Goal: Register for event/course

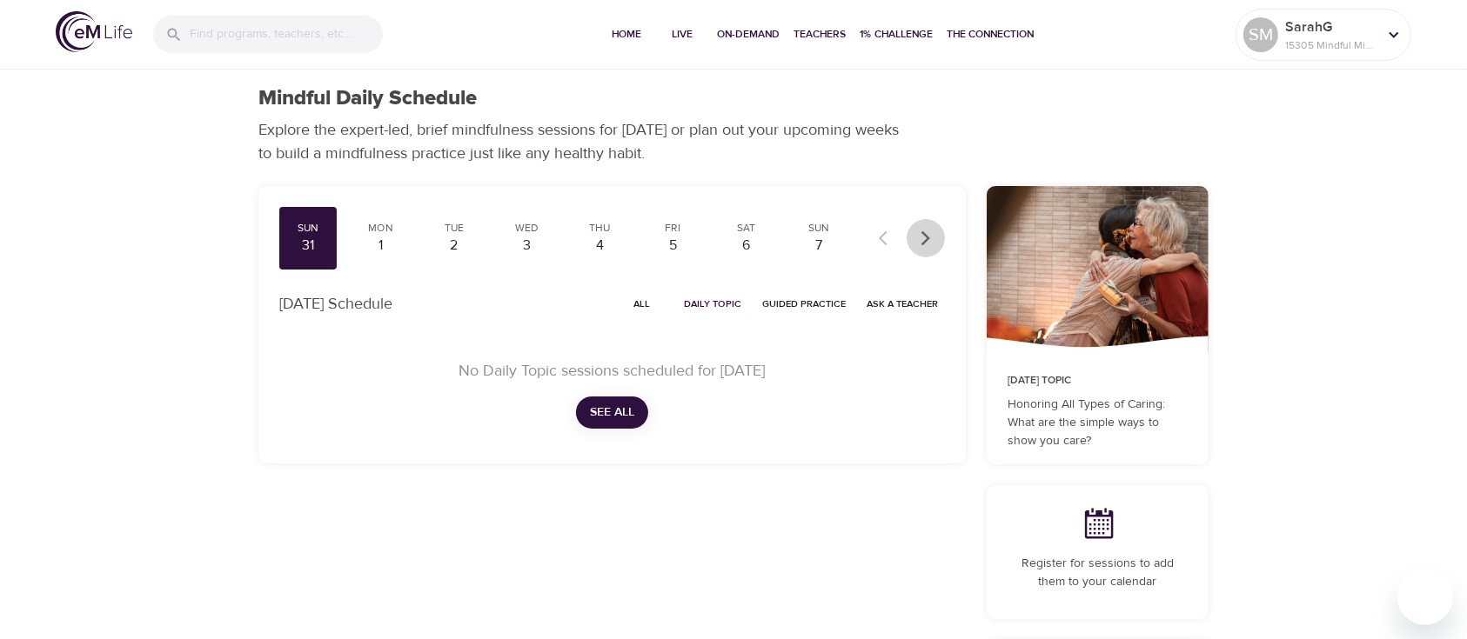
click at [927, 244] on icon "button" at bounding box center [925, 238] width 17 height 17
click at [386, 235] on div "Mon 8" at bounding box center [380, 238] width 57 height 63
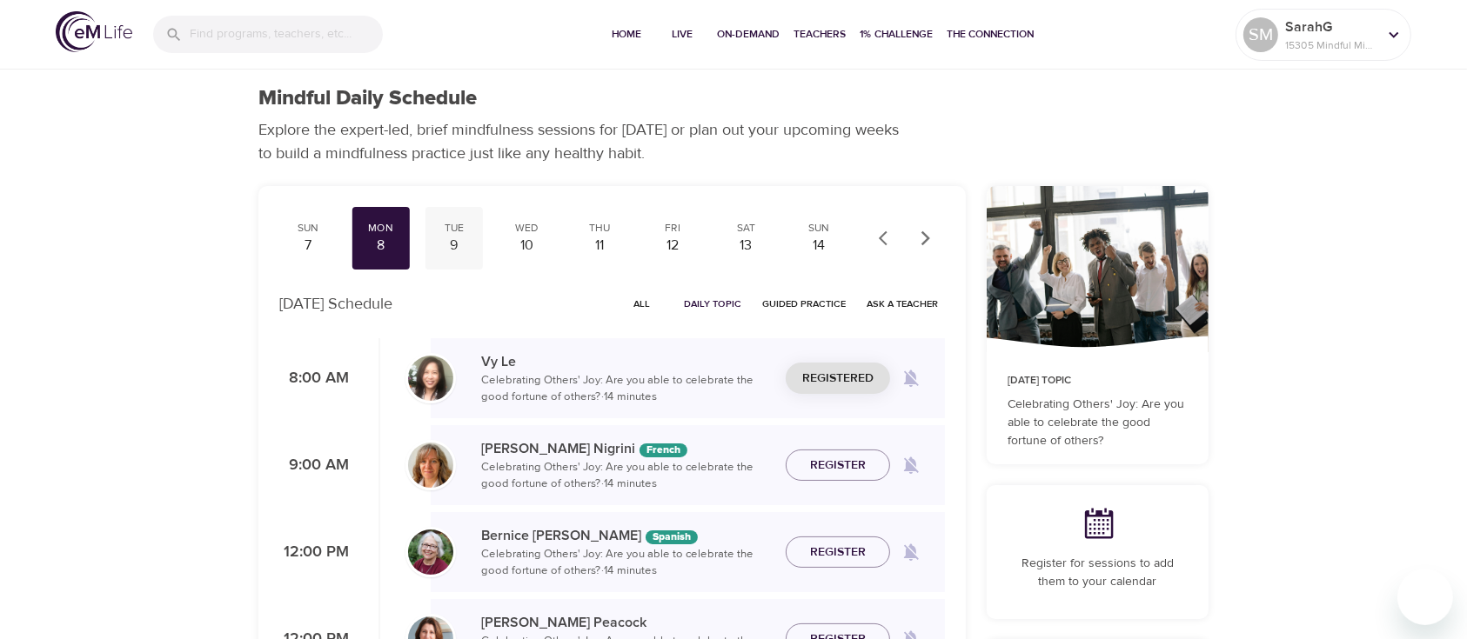
click at [447, 247] on div "9" at bounding box center [453, 246] width 43 height 20
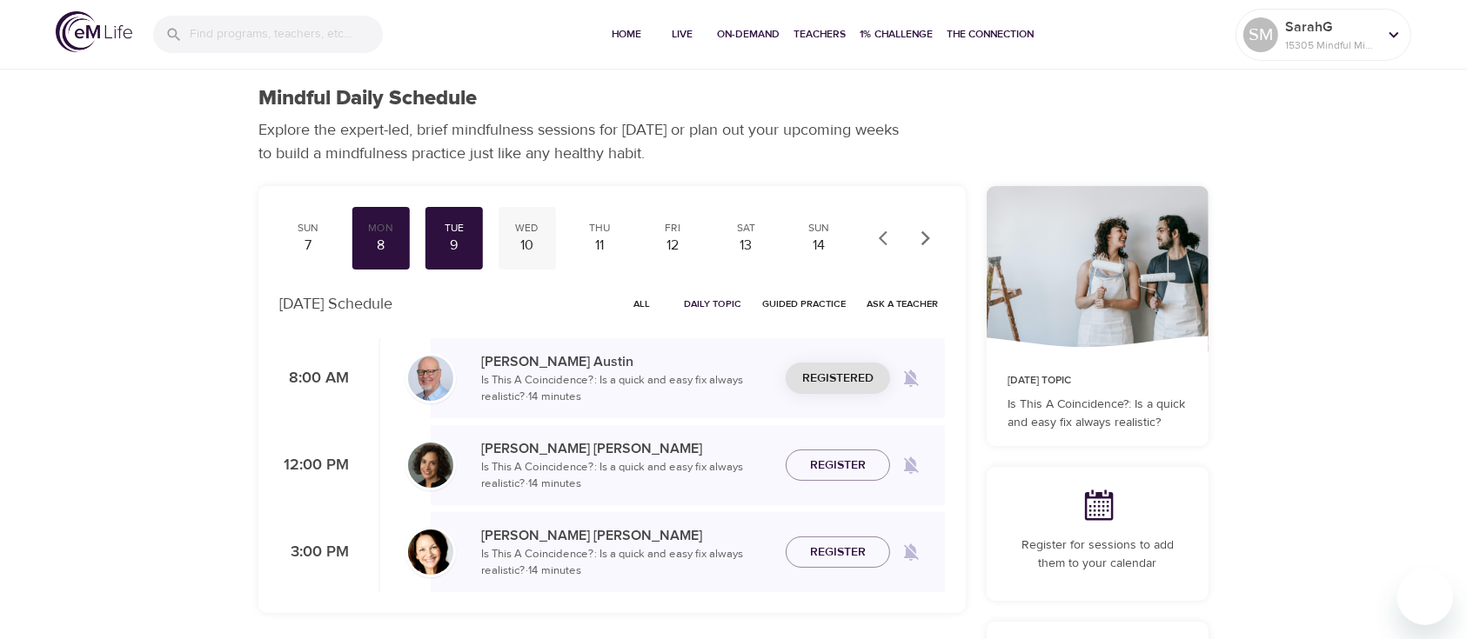
click at [519, 240] on div "10" at bounding box center [526, 246] width 43 height 20
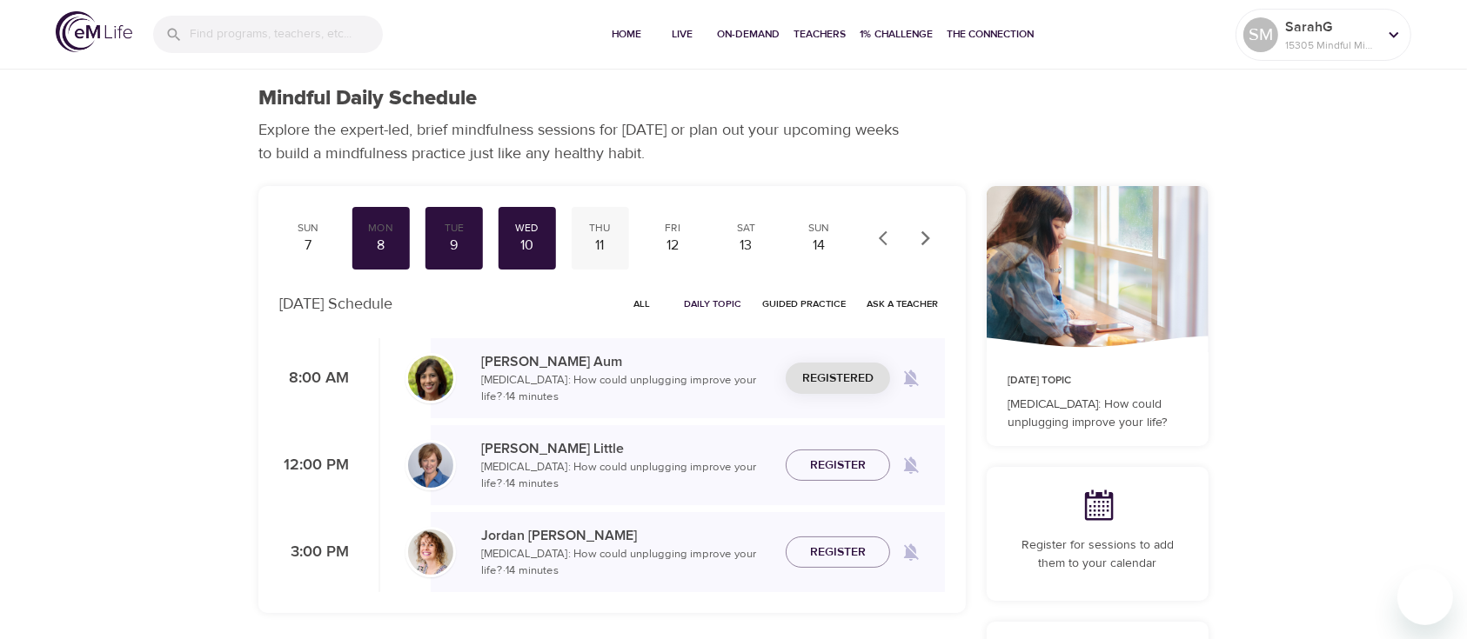
click at [592, 243] on div "11" at bounding box center [599, 246] width 43 height 20
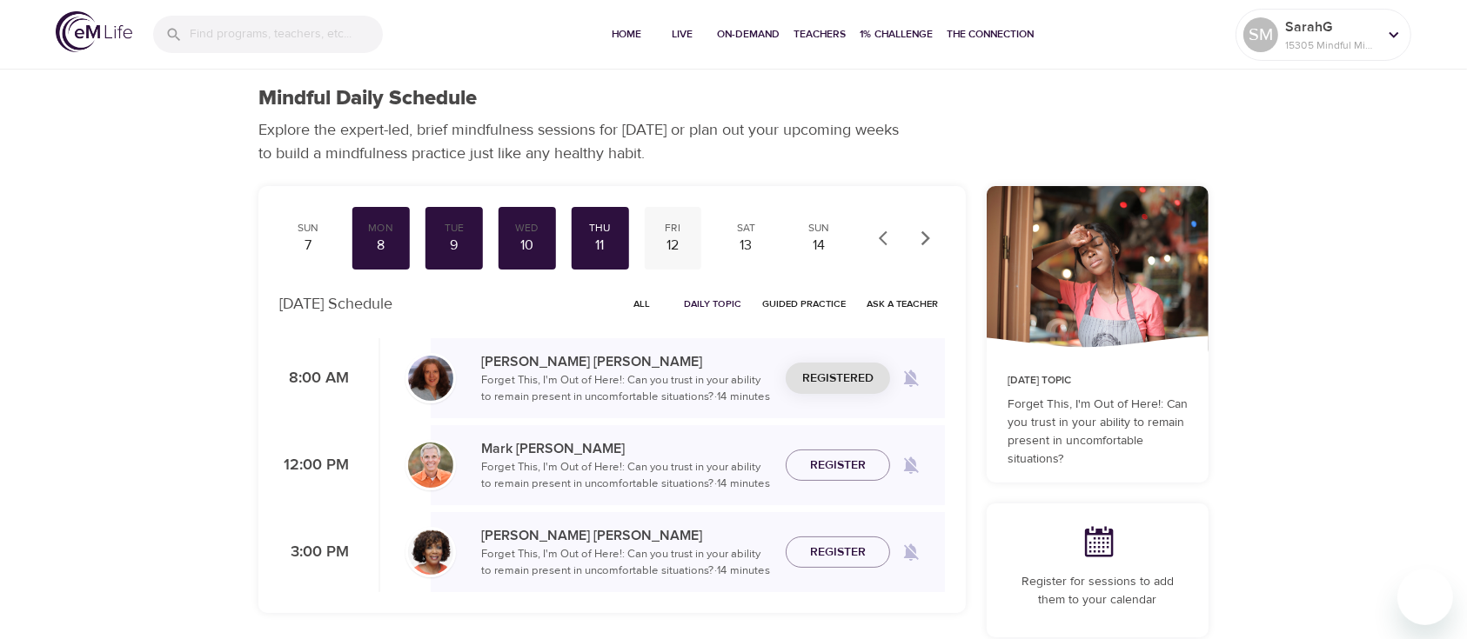
click at [670, 242] on div "12" at bounding box center [672, 246] width 43 height 20
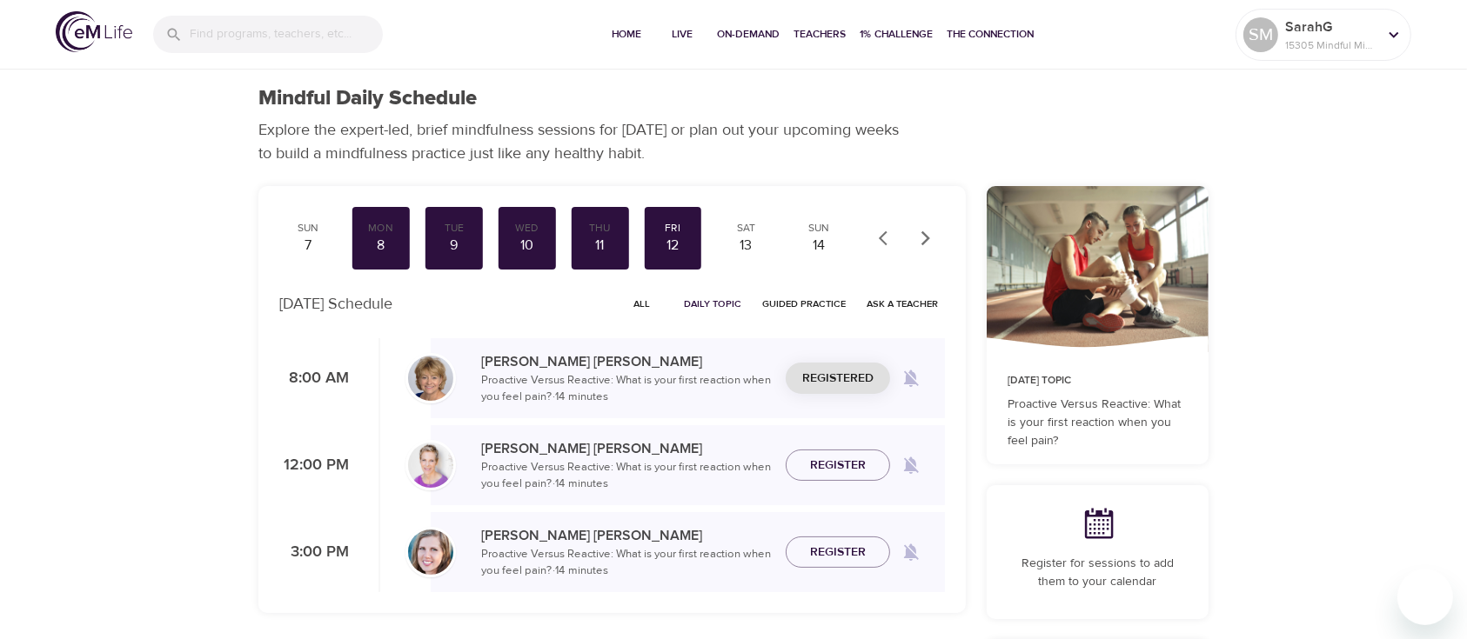
click at [919, 239] on icon "button" at bounding box center [925, 238] width 17 height 17
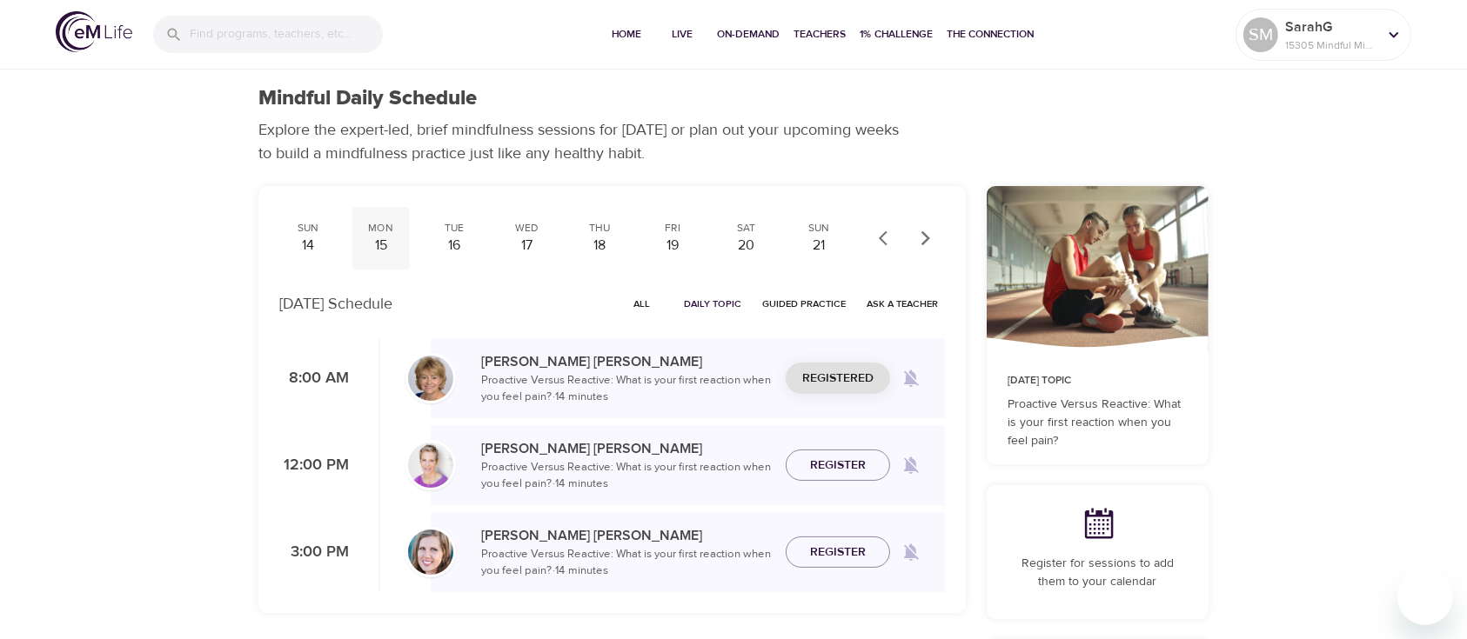
click at [380, 240] on div "15" at bounding box center [380, 246] width 43 height 20
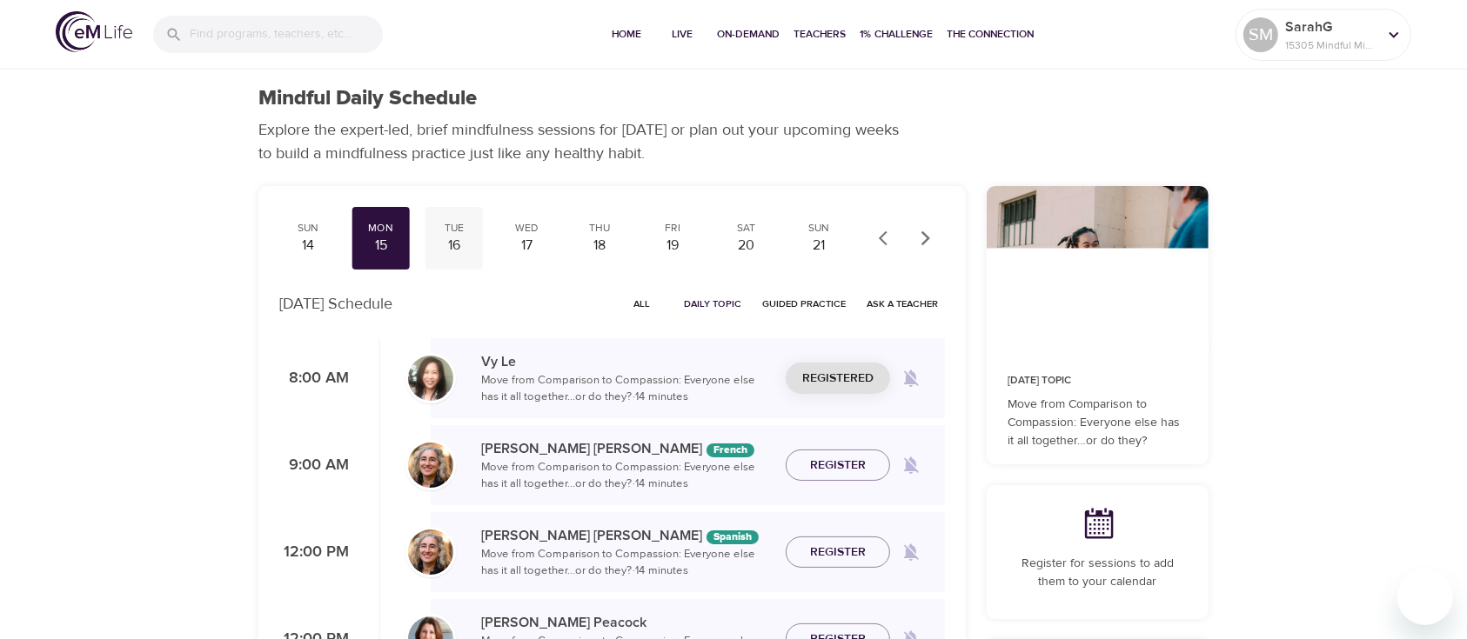
click at [448, 244] on div "16" at bounding box center [453, 246] width 43 height 20
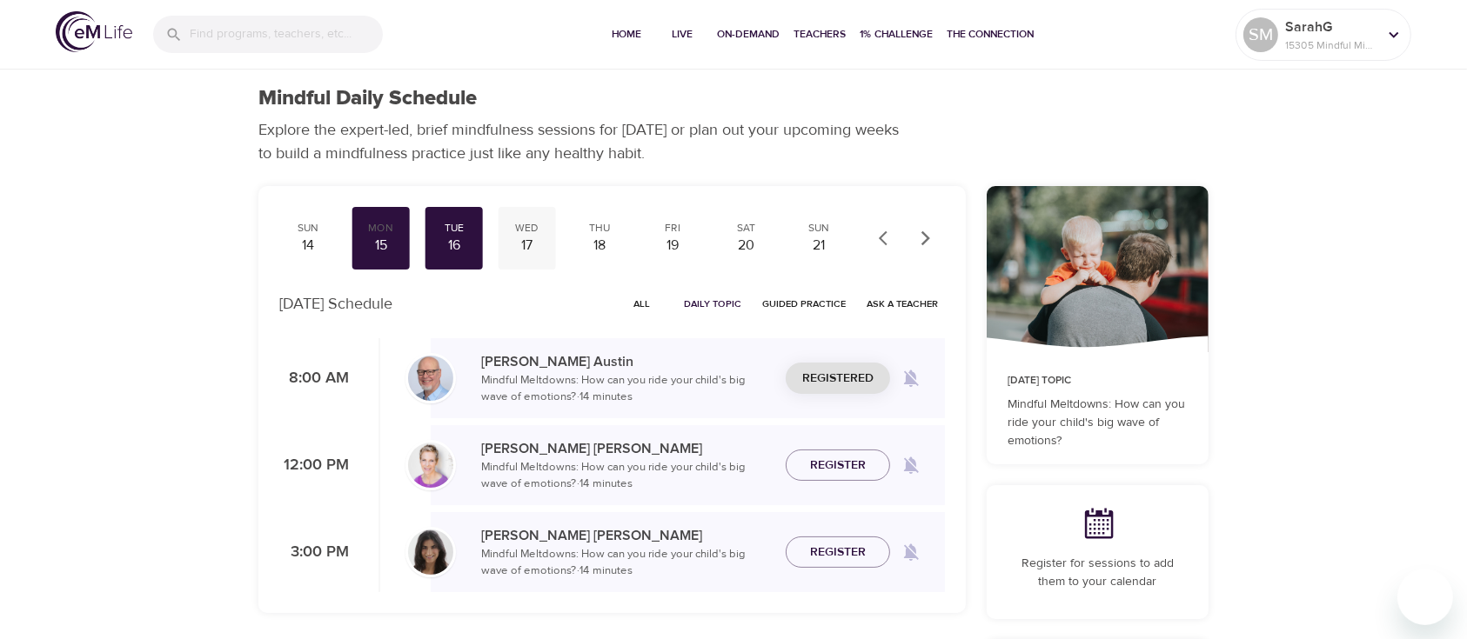
click at [529, 251] on div "17" at bounding box center [526, 246] width 43 height 20
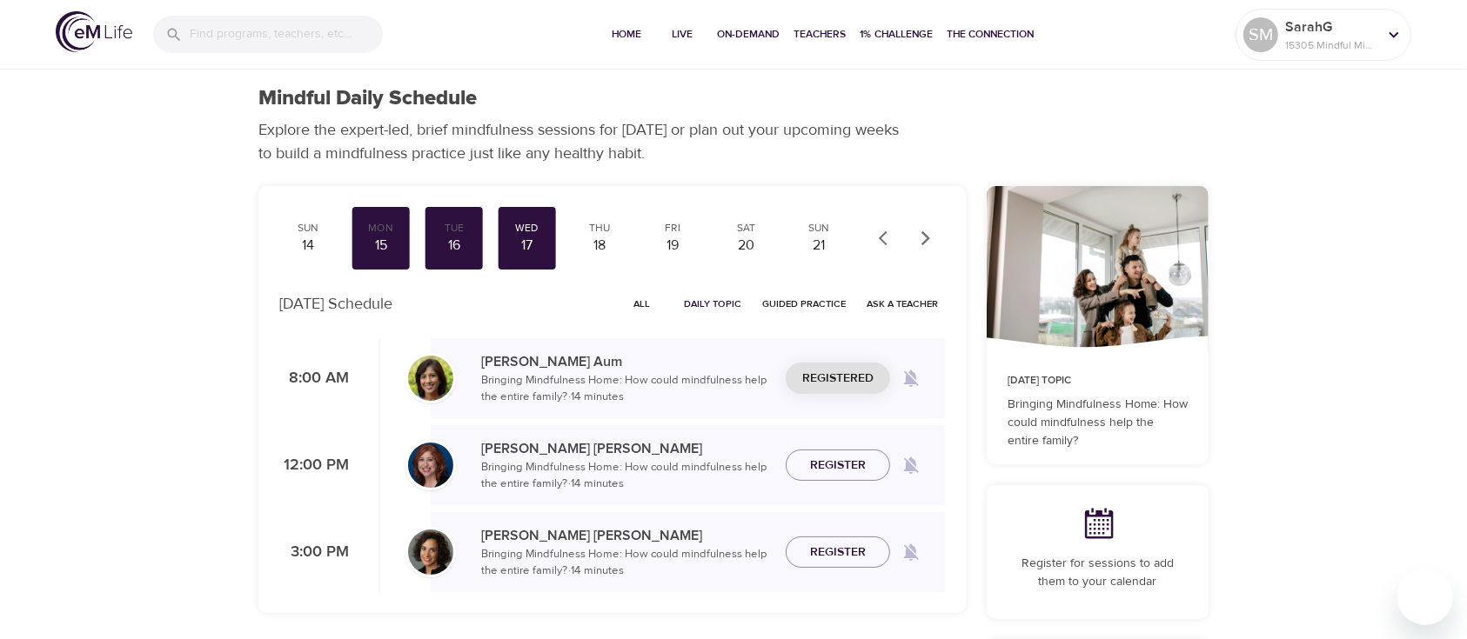
click at [884, 238] on icon "button" at bounding box center [887, 238] width 17 height 17
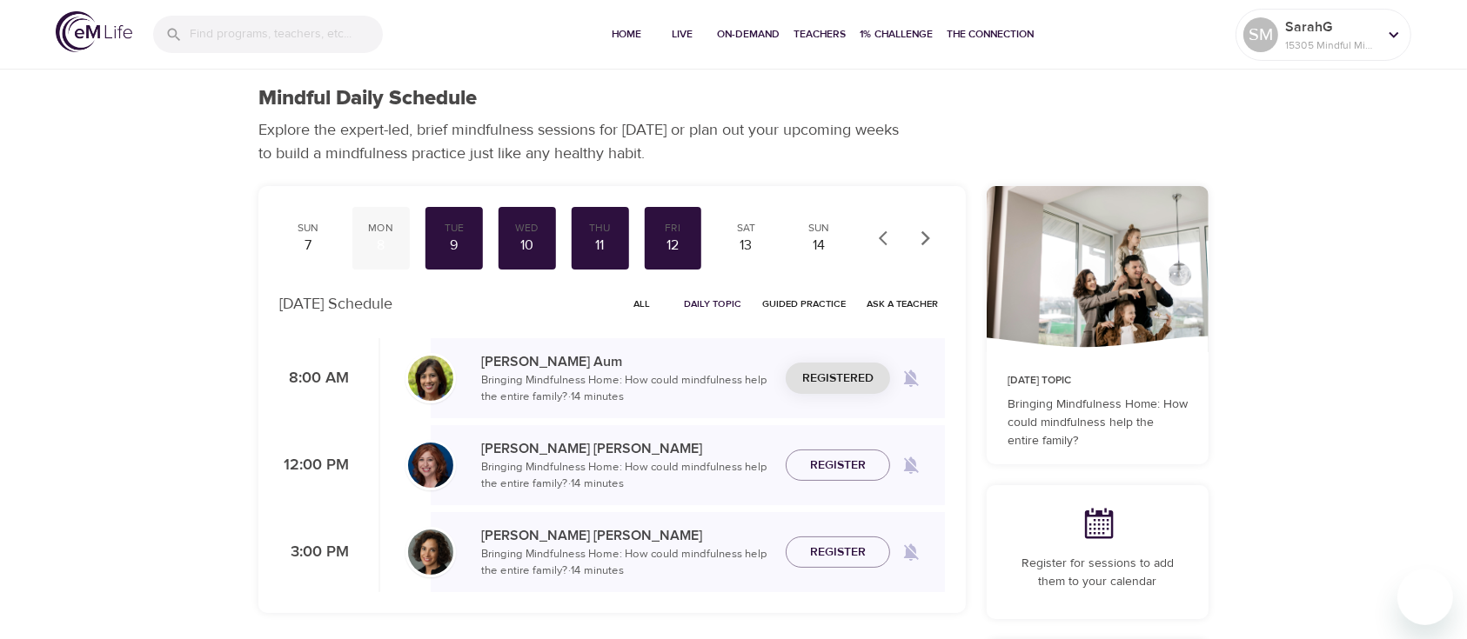
click at [378, 237] on div "8" at bounding box center [380, 246] width 43 height 20
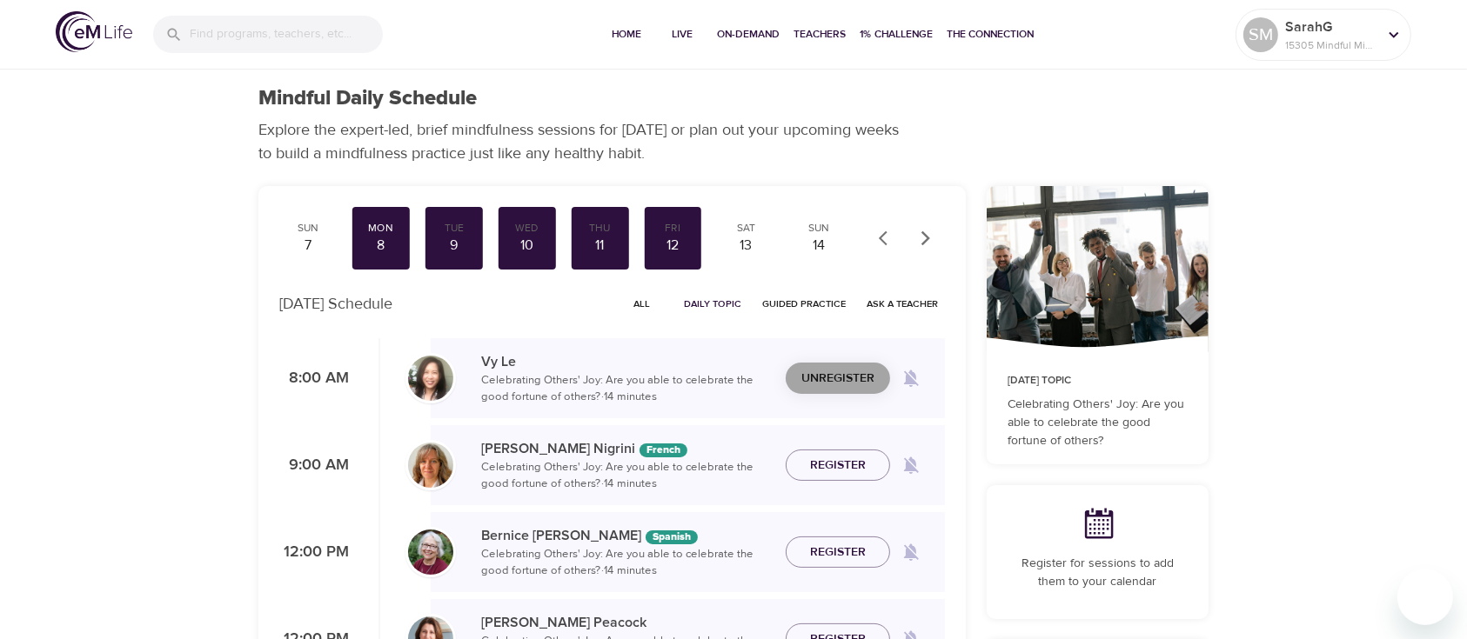
click at [861, 381] on span "Unregister" at bounding box center [837, 379] width 73 height 22
click at [861, 381] on span "Register" at bounding box center [838, 379] width 56 height 22
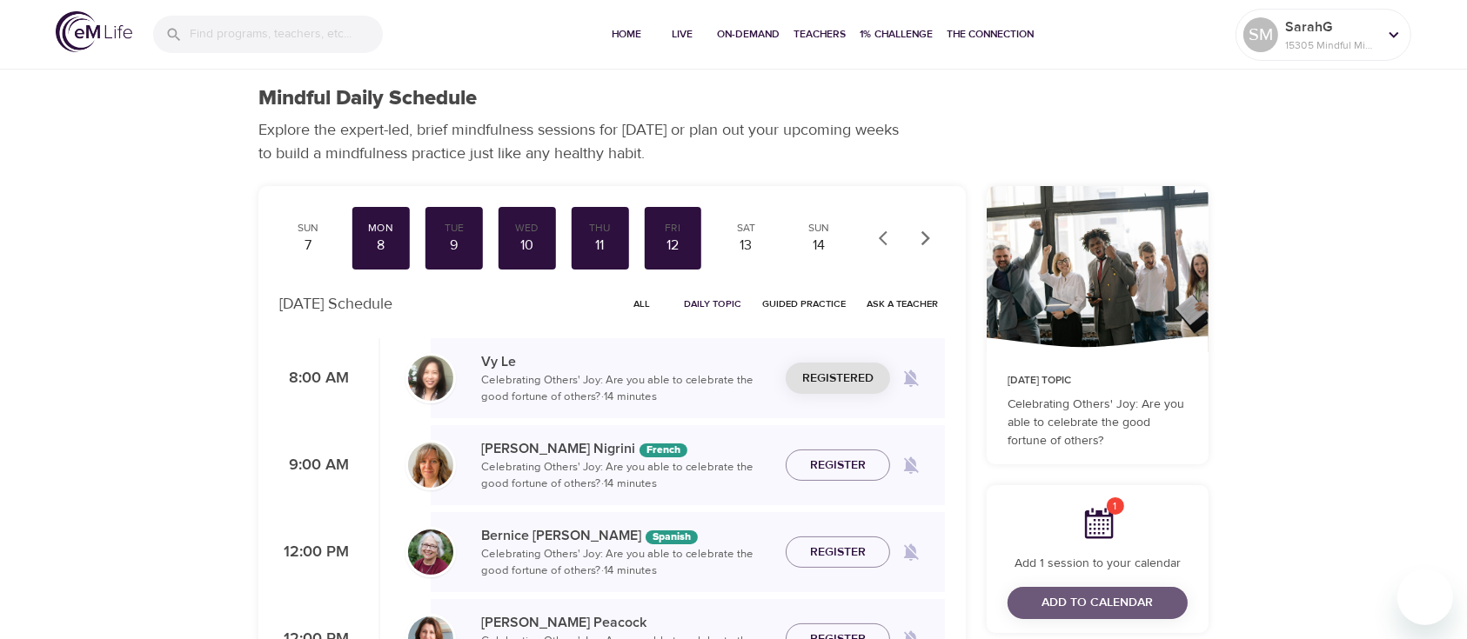
click at [1053, 595] on span "Add to Calendar" at bounding box center [1097, 603] width 111 height 22
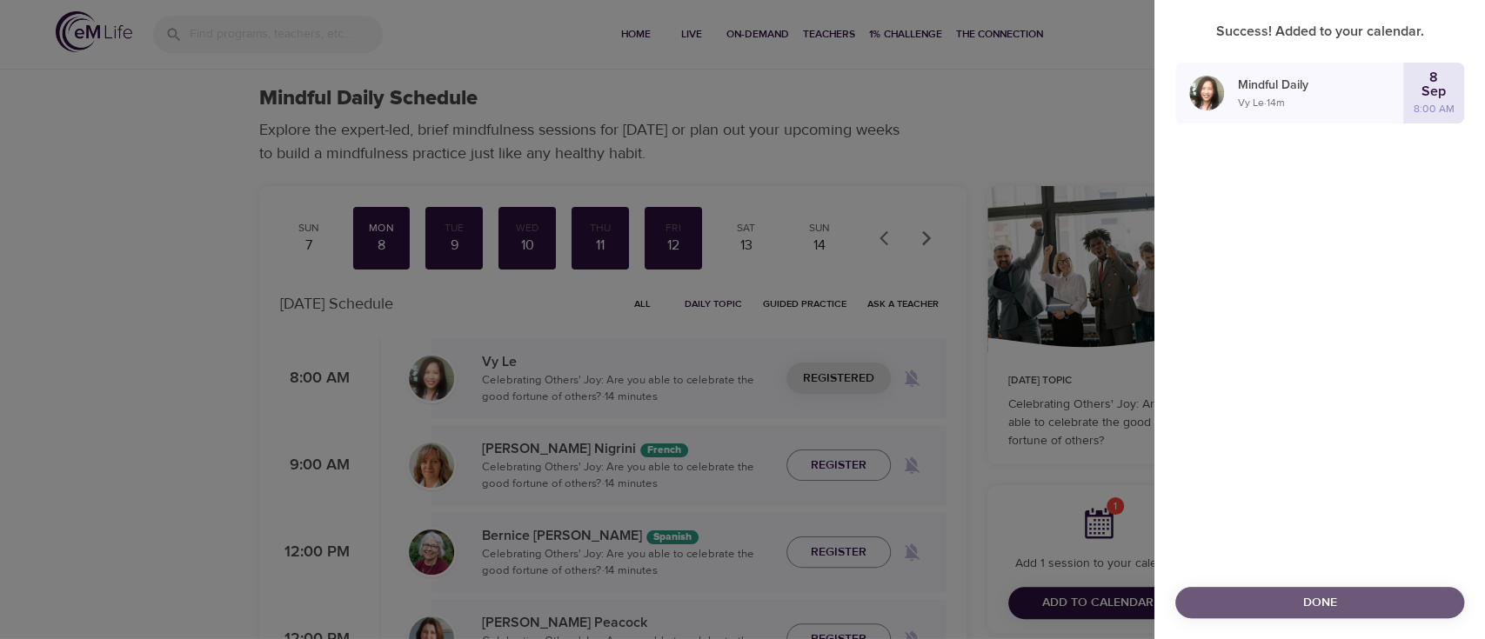
click at [1322, 589] on button "Done" at bounding box center [1319, 603] width 289 height 32
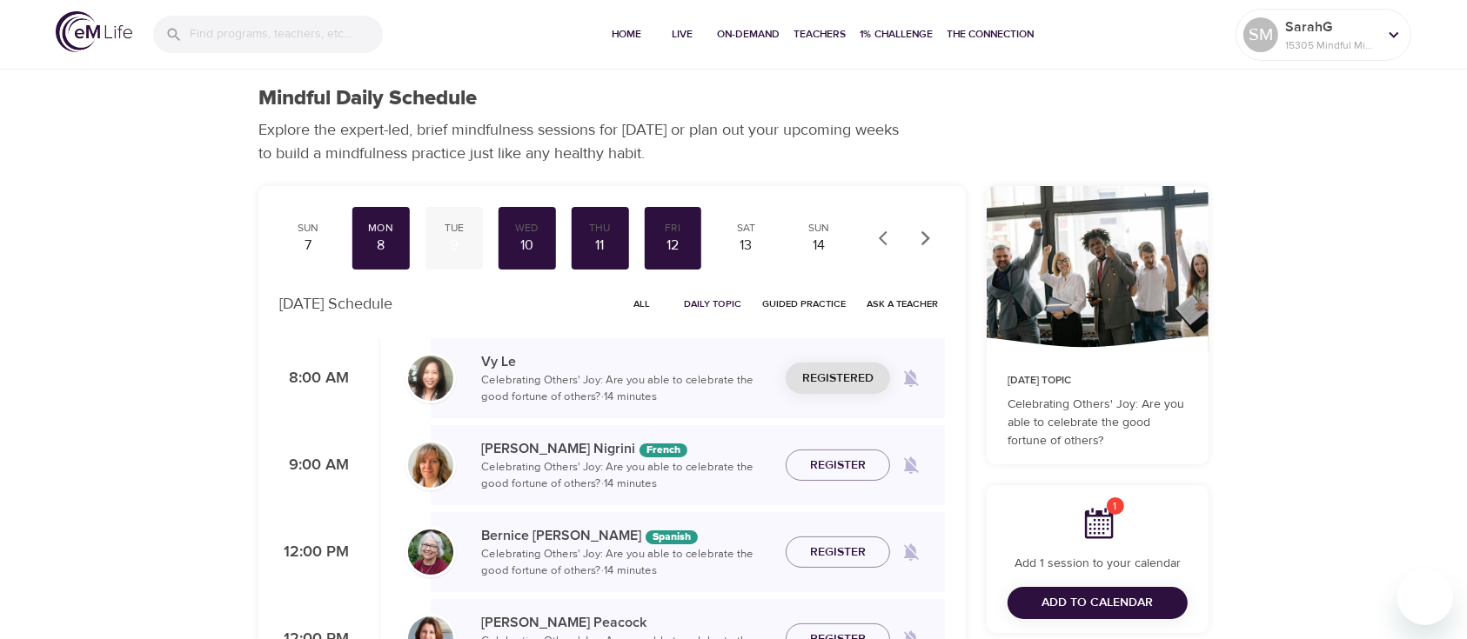
click at [452, 234] on div "Tue" at bounding box center [453, 228] width 43 height 15
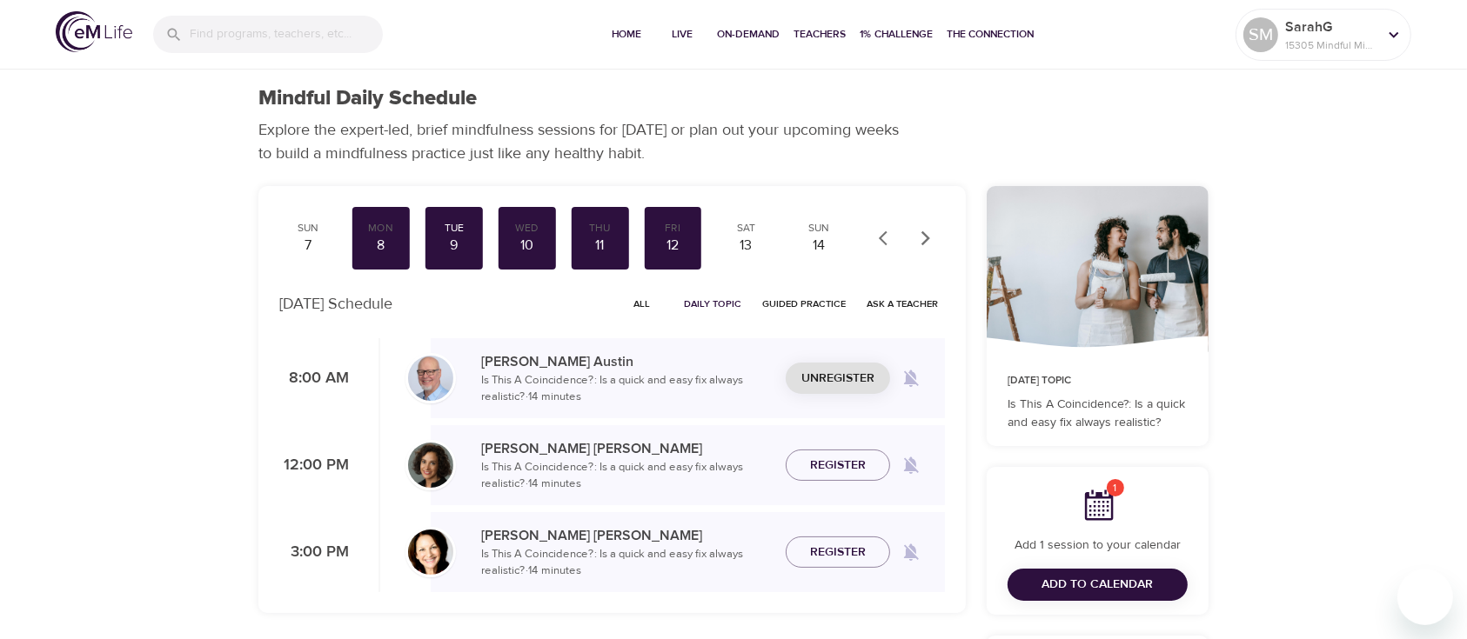
click at [839, 377] on span "Unregister" at bounding box center [837, 379] width 73 height 22
click at [838, 387] on span "Register" at bounding box center [838, 379] width 56 height 22
click at [1077, 583] on span "Add to Calendar" at bounding box center [1097, 585] width 111 height 22
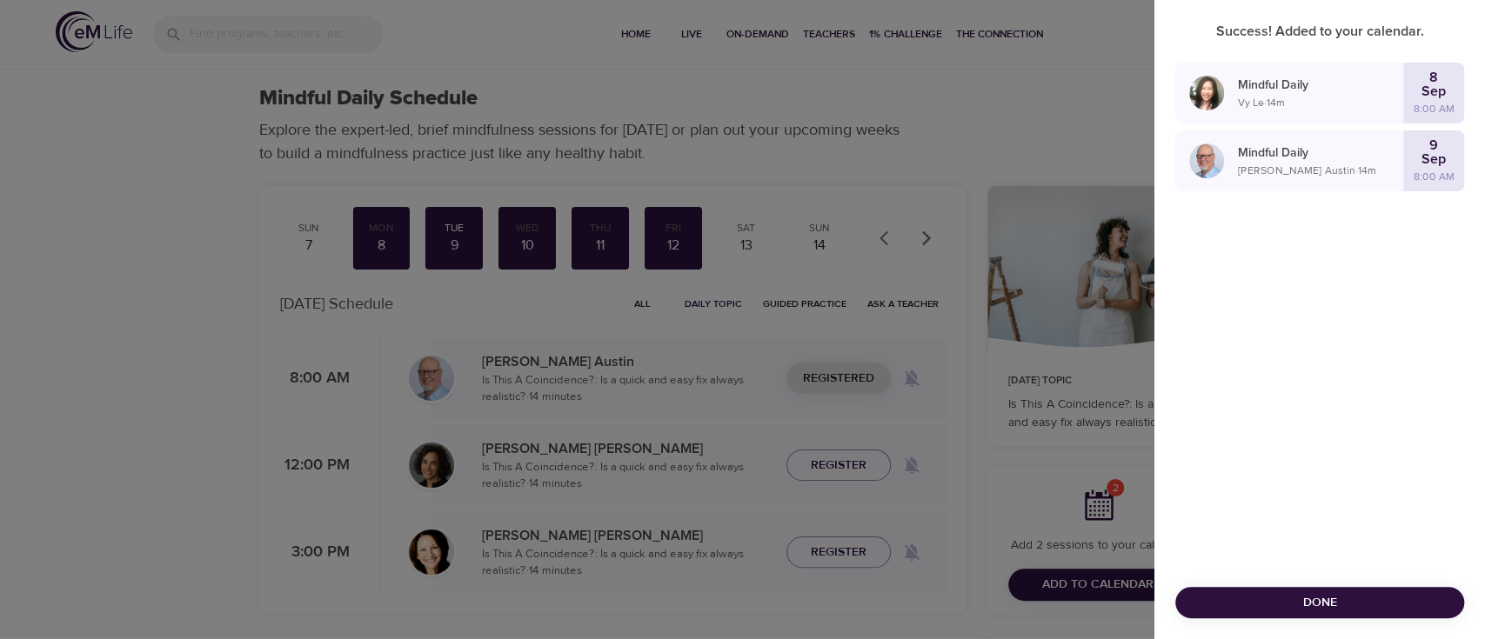
click at [922, 240] on div at bounding box center [742, 319] width 1485 height 639
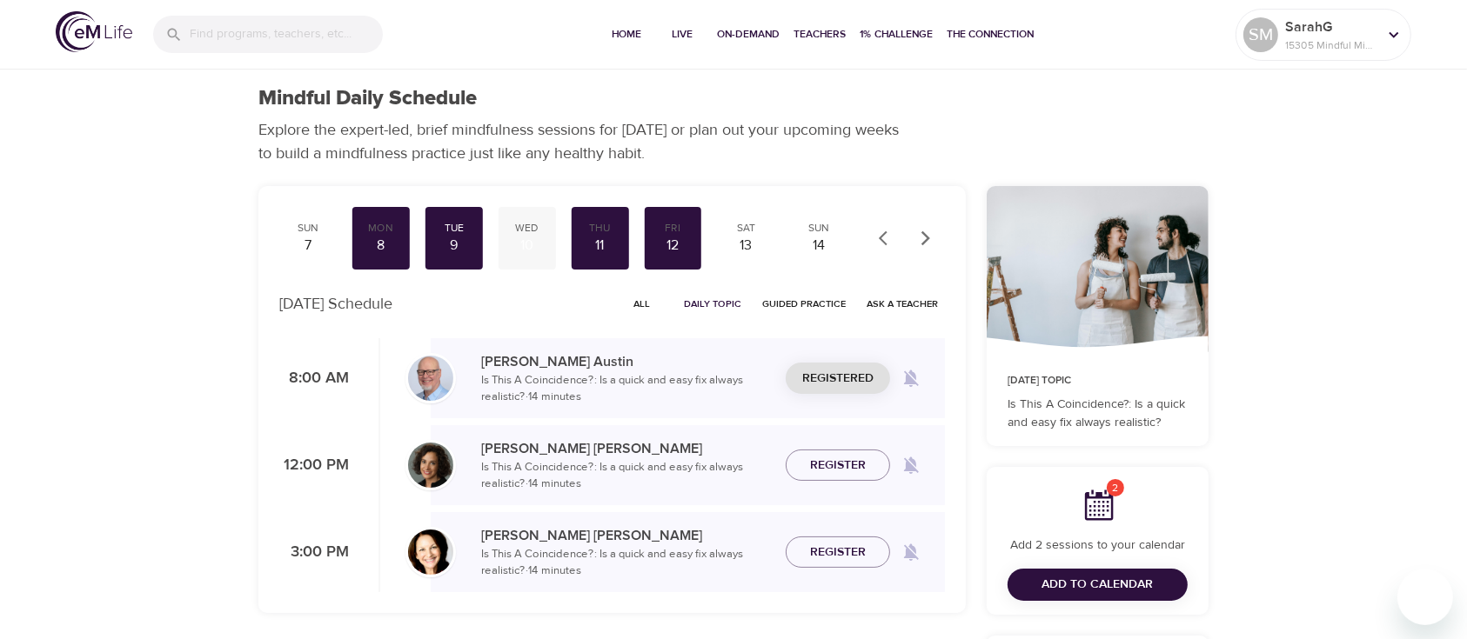
click at [515, 226] on div "Wed" at bounding box center [526, 228] width 43 height 15
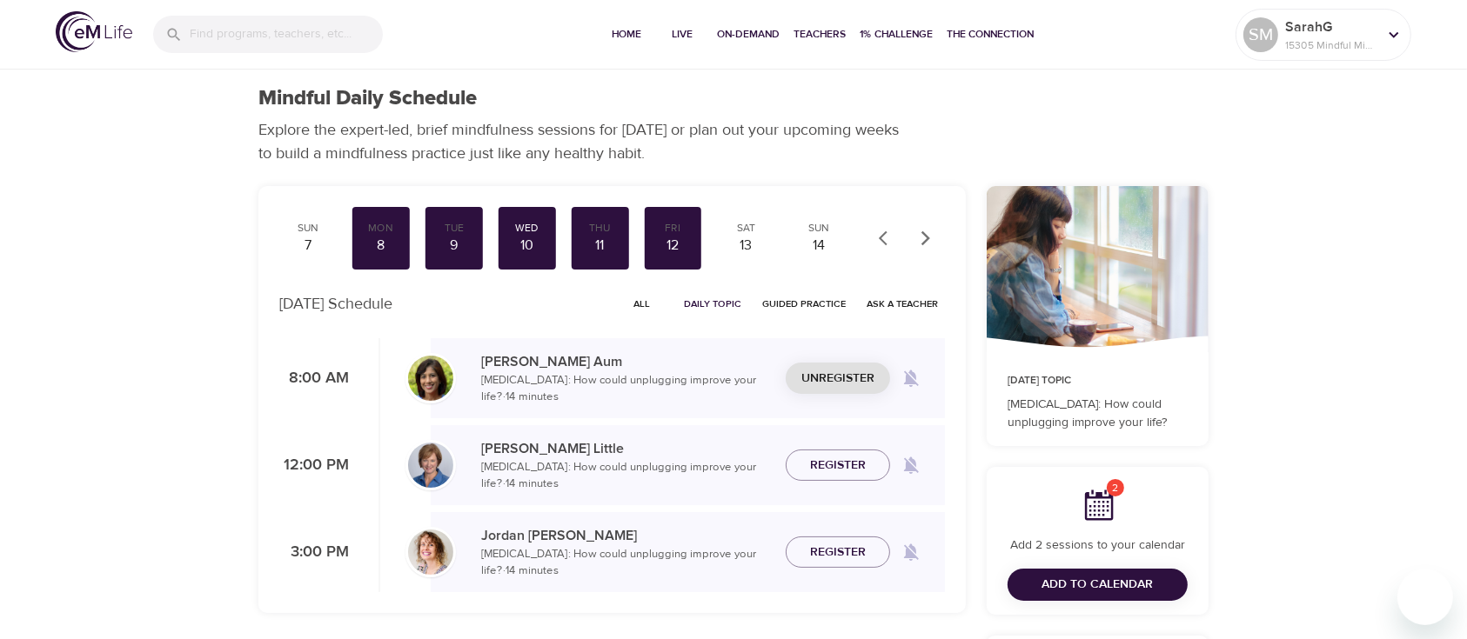
click at [836, 378] on span "Unregister" at bounding box center [837, 379] width 73 height 22
click at [836, 378] on div "Registered" at bounding box center [837, 379] width 104 height 32
click at [836, 378] on span "Register" at bounding box center [838, 379] width 56 height 22
click at [598, 247] on div "11" at bounding box center [599, 246] width 43 height 20
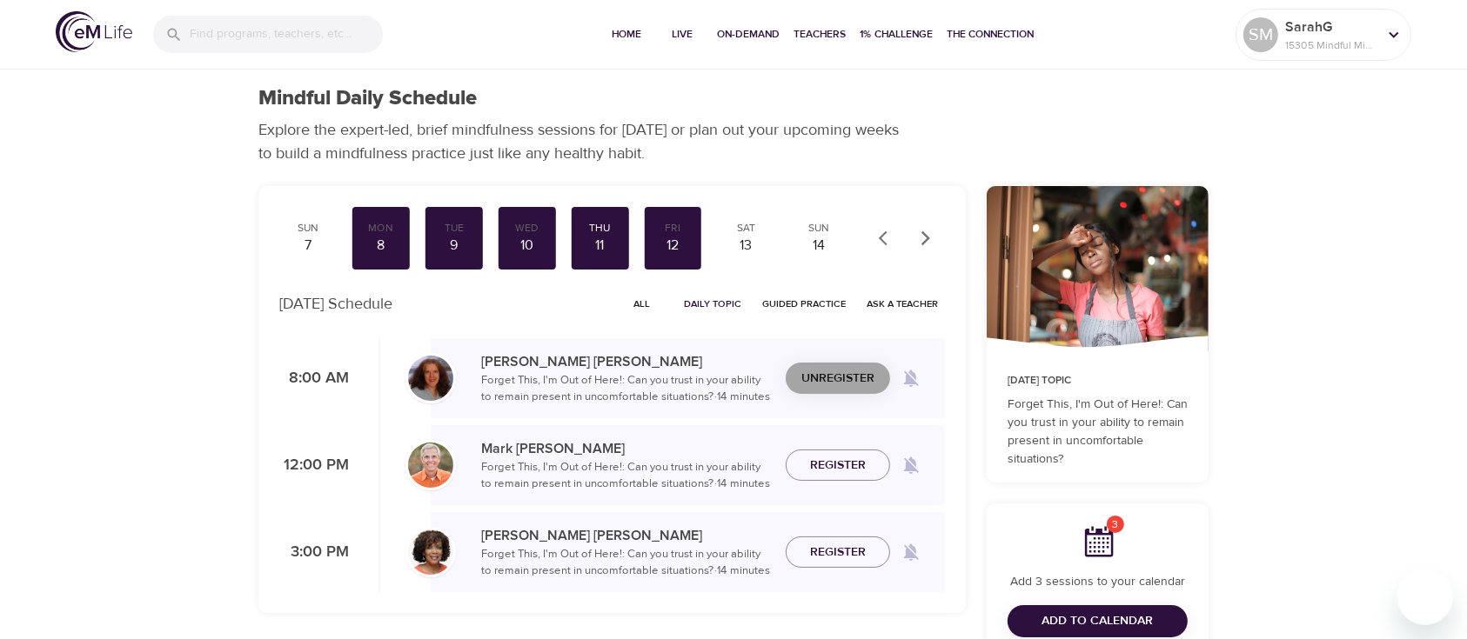
click at [811, 384] on span "Unregister" at bounding box center [837, 379] width 73 height 22
click at [811, 384] on span "Register" at bounding box center [838, 379] width 56 height 22
click at [676, 242] on div "12" at bounding box center [672, 246] width 43 height 20
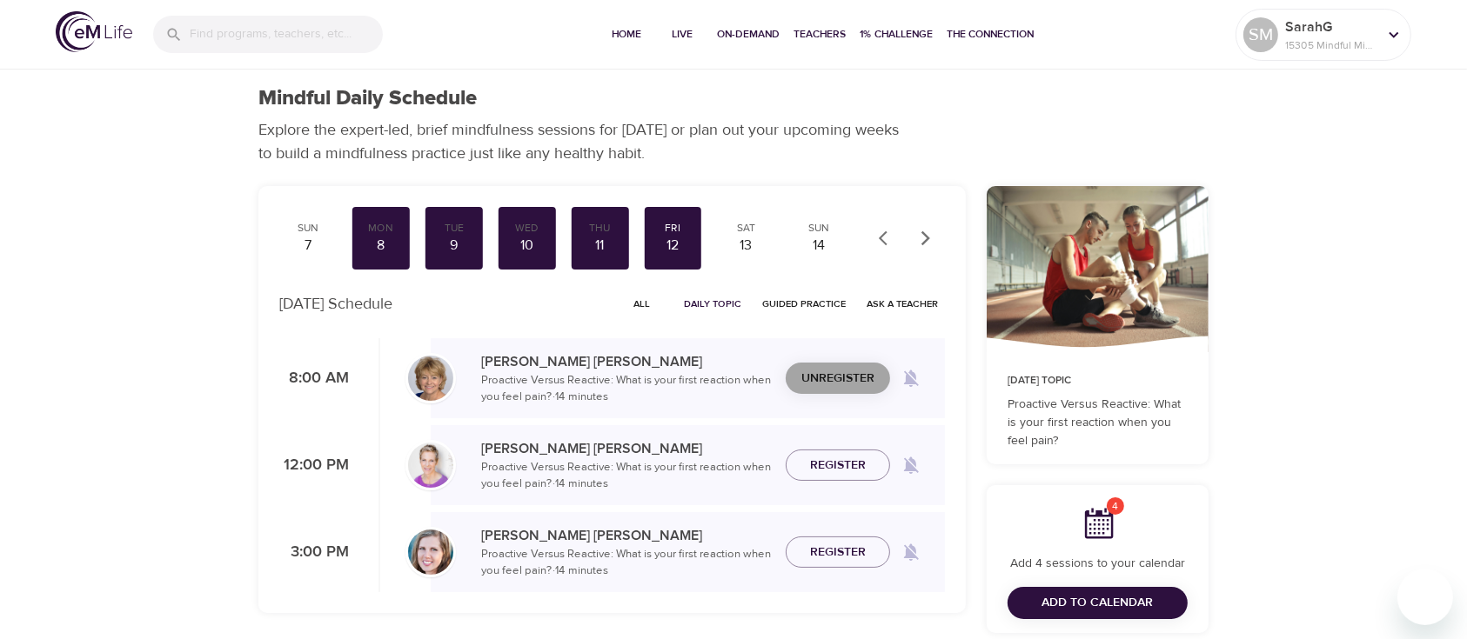
click at [818, 378] on span "Unregister" at bounding box center [837, 379] width 73 height 22
click at [818, 378] on span "Register" at bounding box center [838, 379] width 56 height 22
click at [932, 234] on icon "button" at bounding box center [925, 238] width 17 height 17
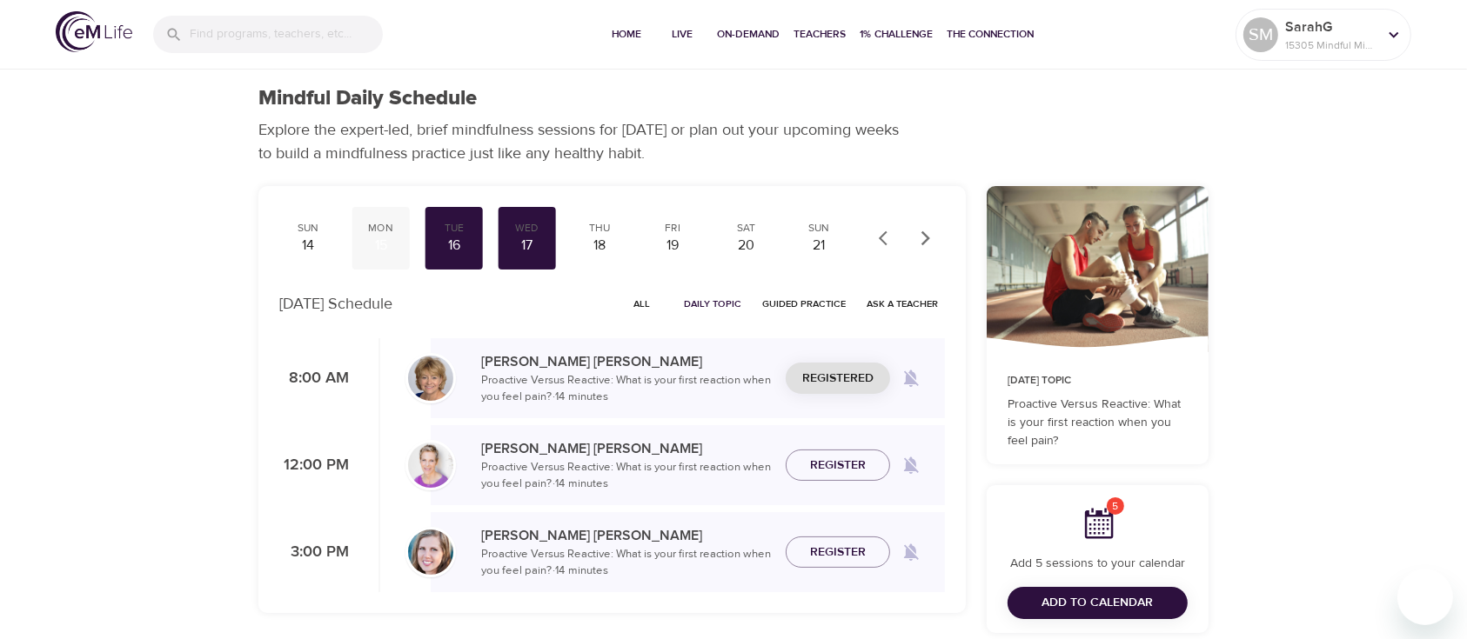
click at [384, 238] on div "15" at bounding box center [380, 246] width 43 height 20
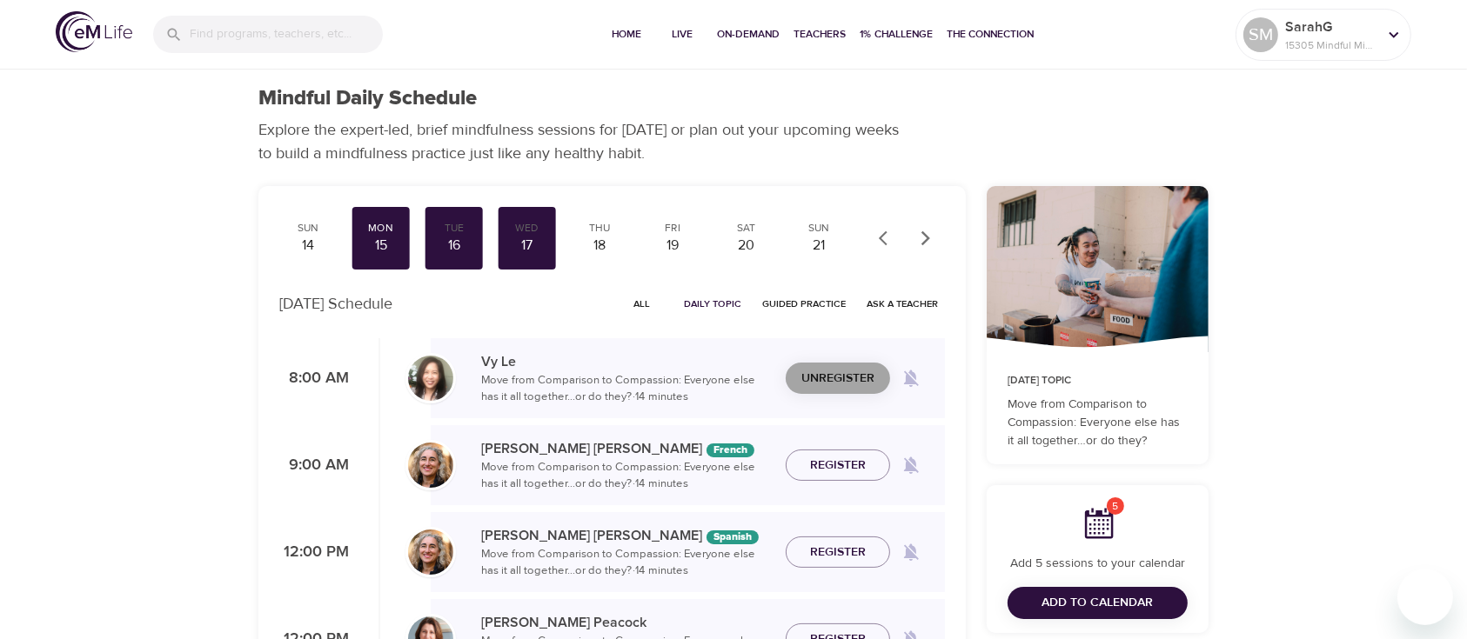
click at [839, 384] on span "Unregister" at bounding box center [837, 379] width 73 height 22
click at [839, 384] on span "Register" at bounding box center [838, 379] width 56 height 22
click at [1093, 609] on span "Add to Calendar" at bounding box center [1097, 603] width 111 height 22
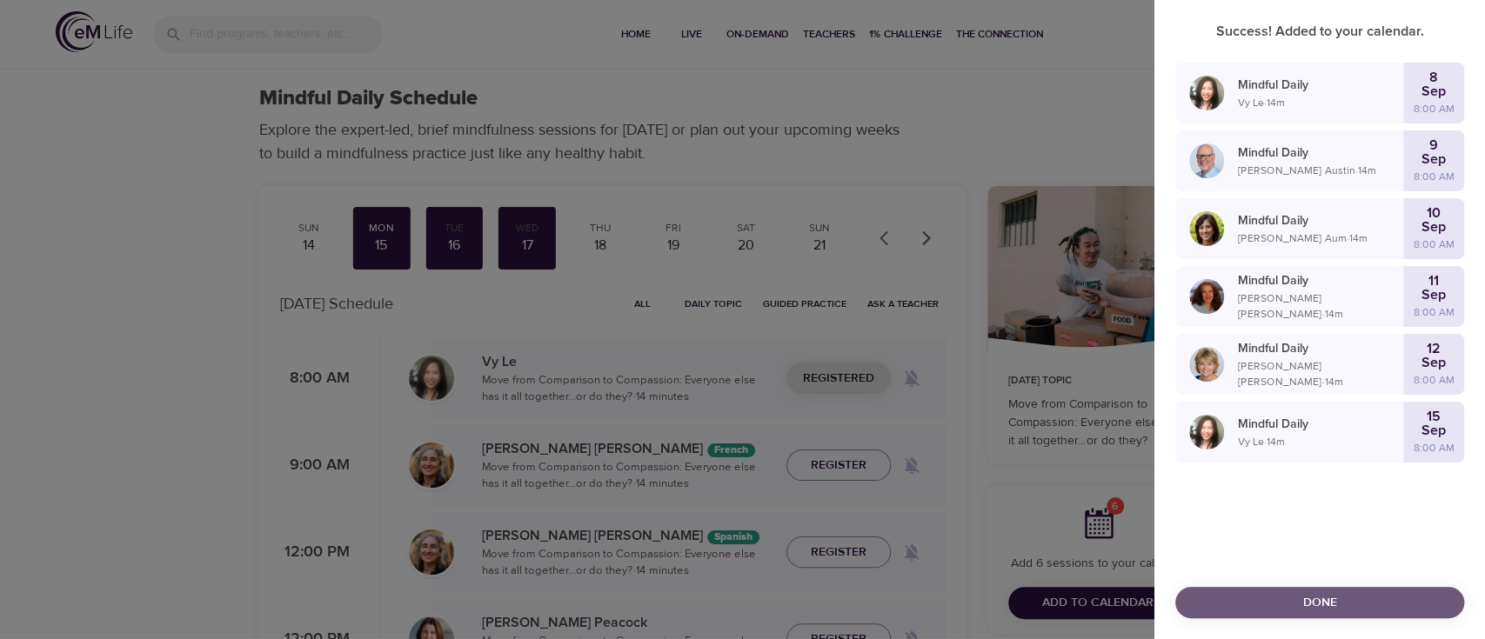
click at [1284, 588] on button "Done" at bounding box center [1319, 603] width 289 height 32
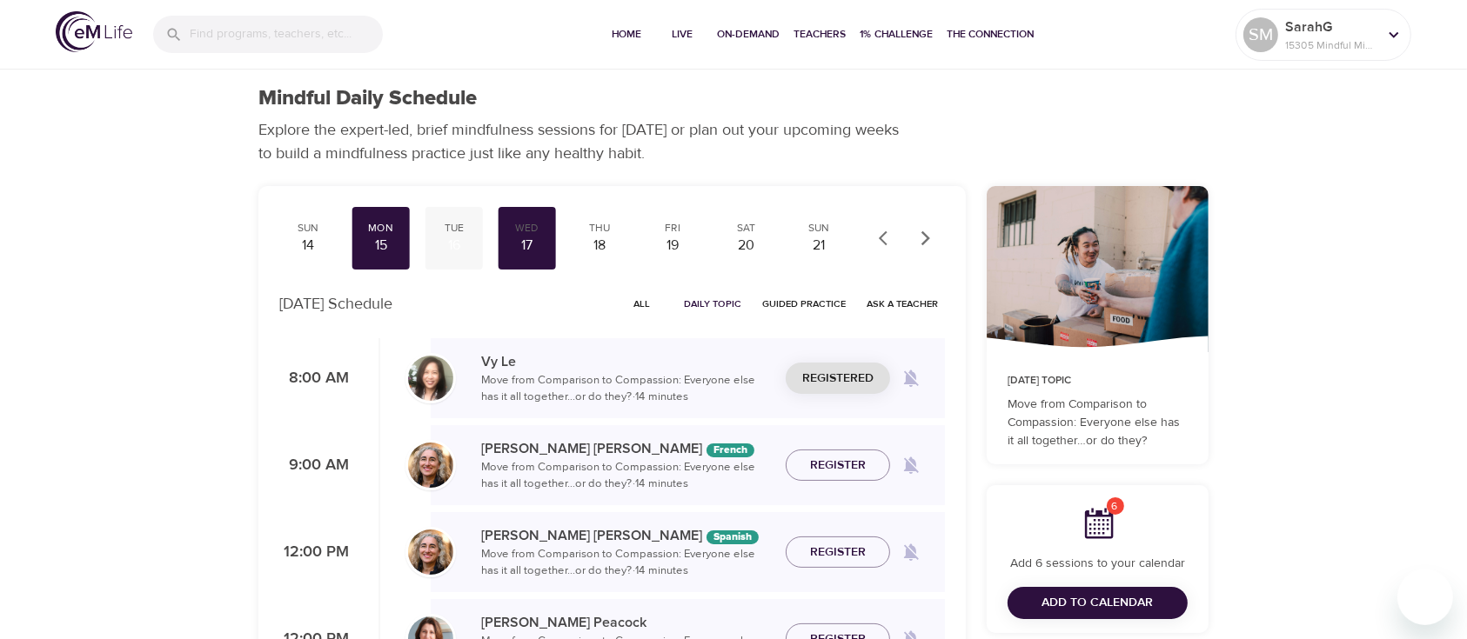
click at [454, 237] on div "16" at bounding box center [453, 246] width 43 height 20
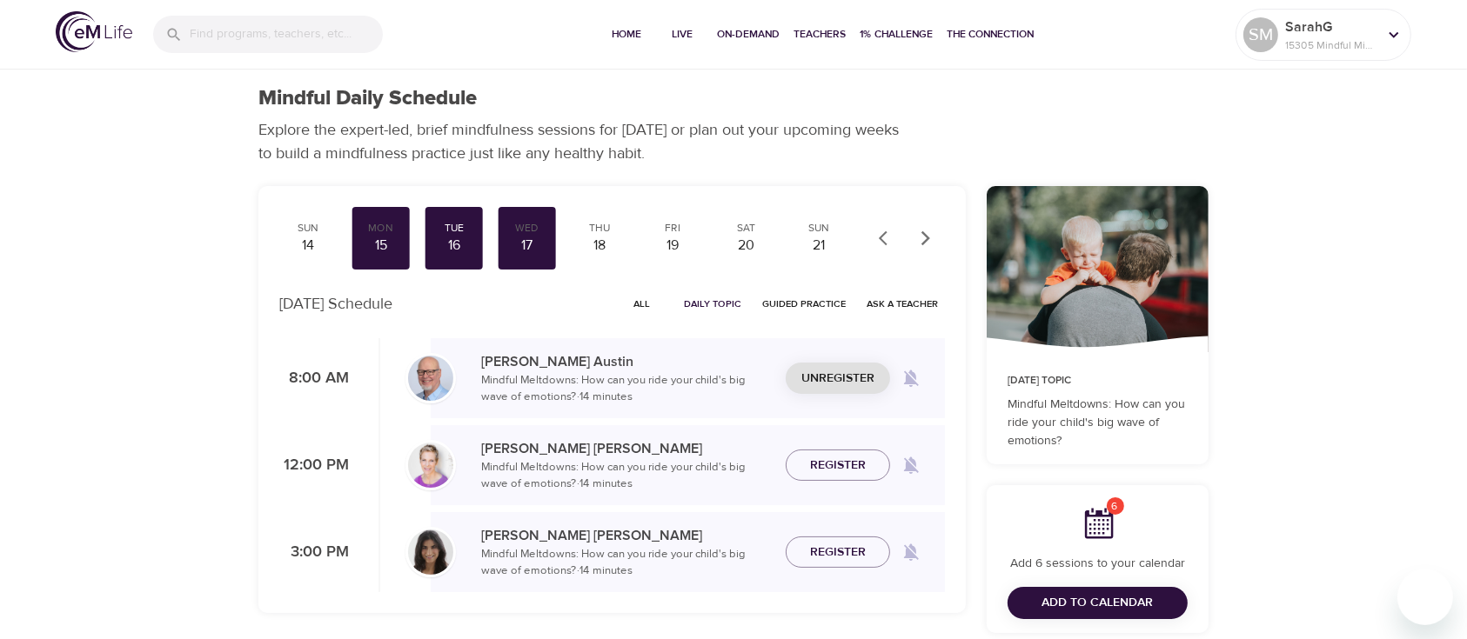
click at [832, 384] on span "Unregister" at bounding box center [837, 379] width 73 height 22
click at [832, 384] on span "Register" at bounding box center [838, 379] width 56 height 22
click at [515, 240] on div "17" at bounding box center [526, 246] width 43 height 20
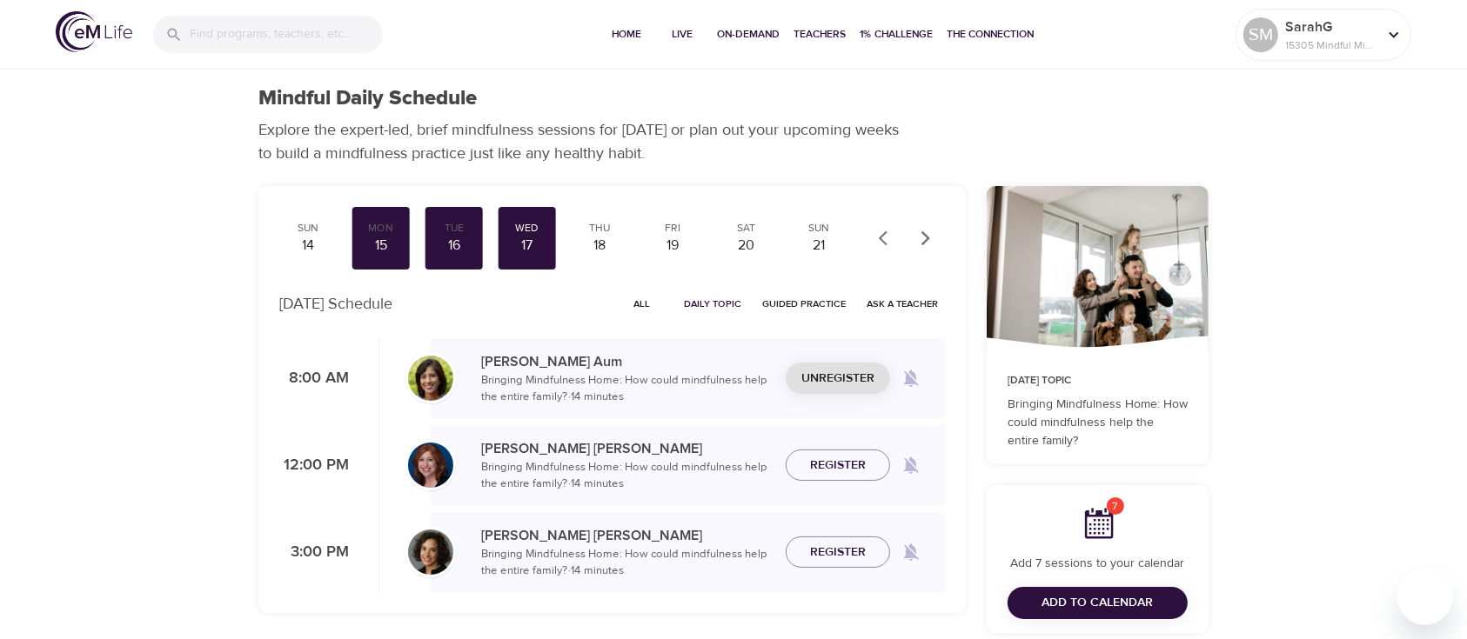
click at [817, 388] on span "Unregister" at bounding box center [837, 379] width 73 height 22
click at [817, 389] on button "Register" at bounding box center [837, 379] width 104 height 32
click at [1113, 599] on span "Add to Calendar" at bounding box center [1097, 603] width 111 height 22
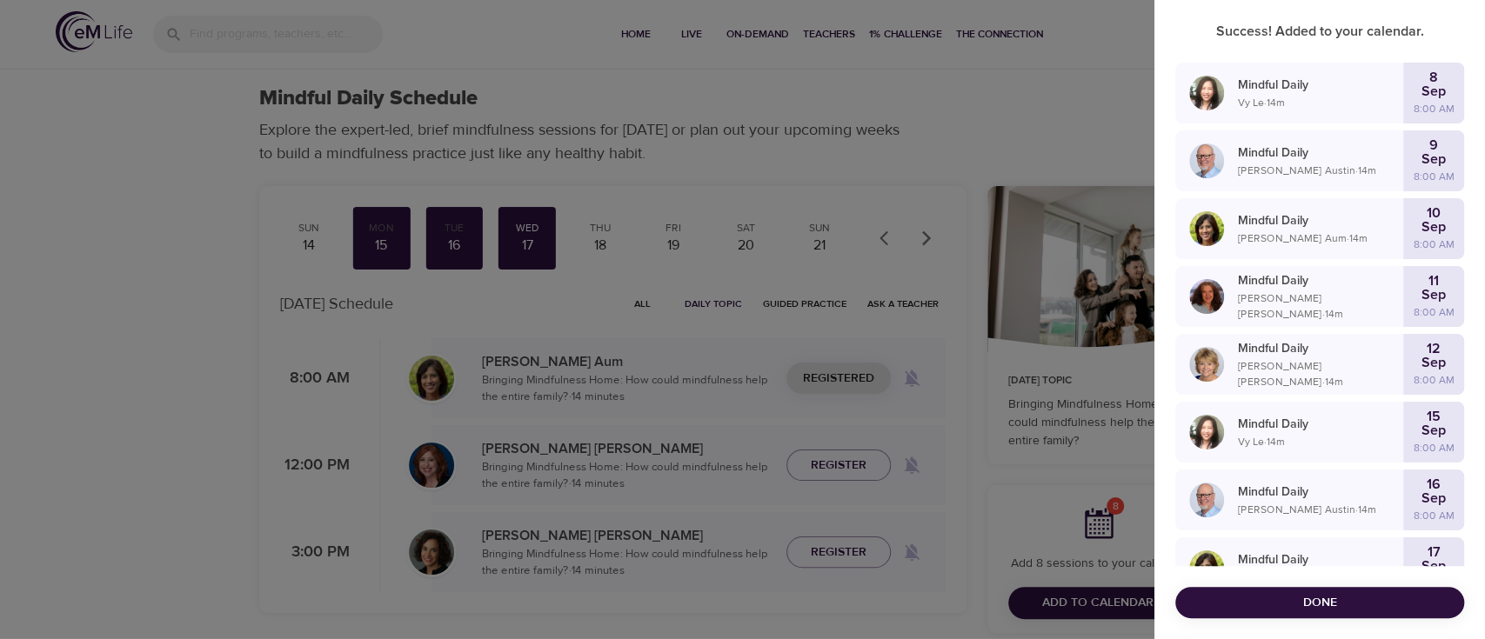
scroll to position [39, 0]
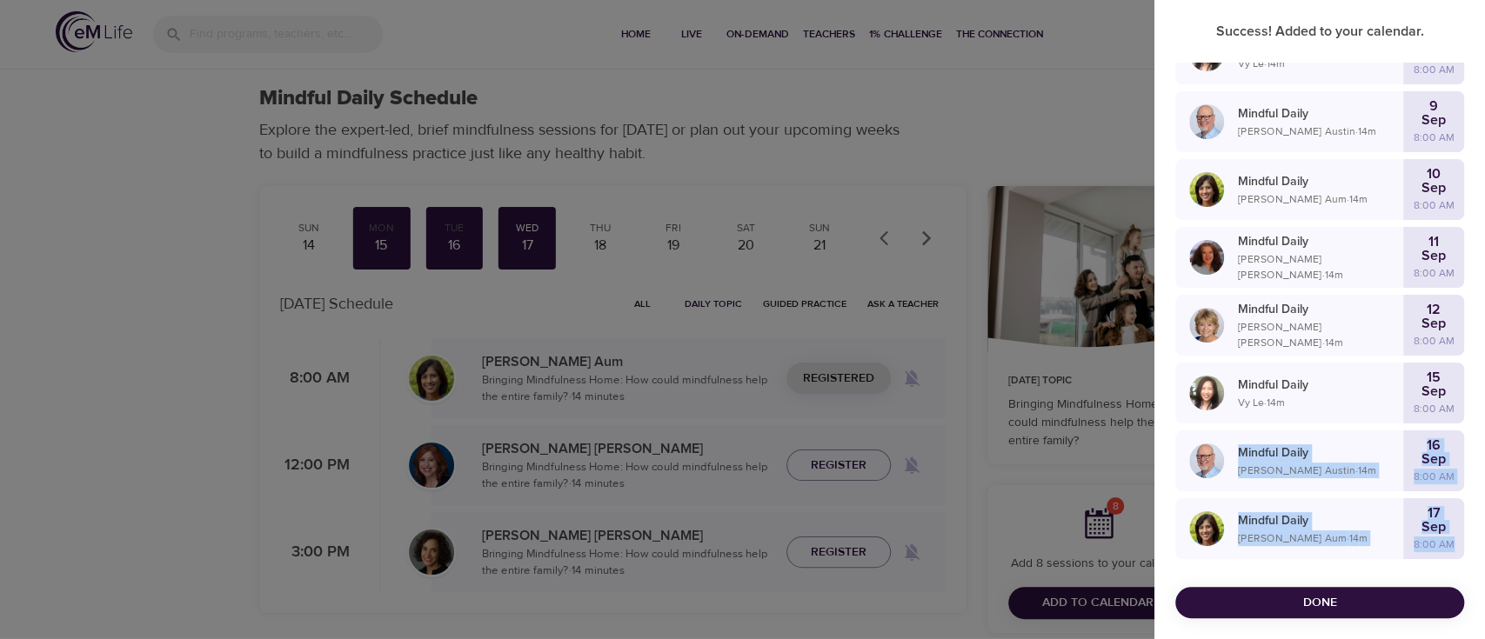
drag, startPoint x: 1483, startPoint y: 449, endPoint x: 1483, endPoint y: 524, distance: 74.8
click at [1466, 524] on div "Mindful Daily Vy Le · 14 m [DATE] 8:00 AM Mindful Daily [PERSON_NAME] · 14 m [D…" at bounding box center [1319, 315] width 331 height 504
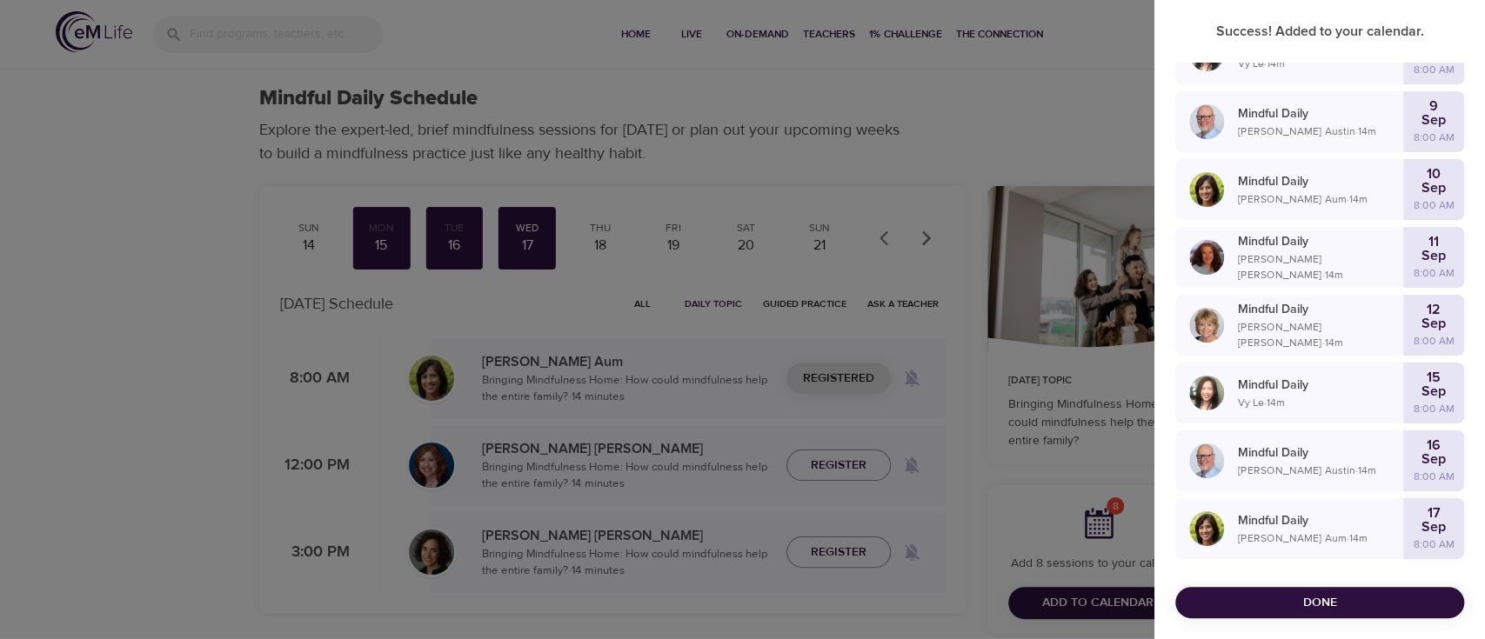
click at [1046, 59] on div at bounding box center [742, 319] width 1485 height 639
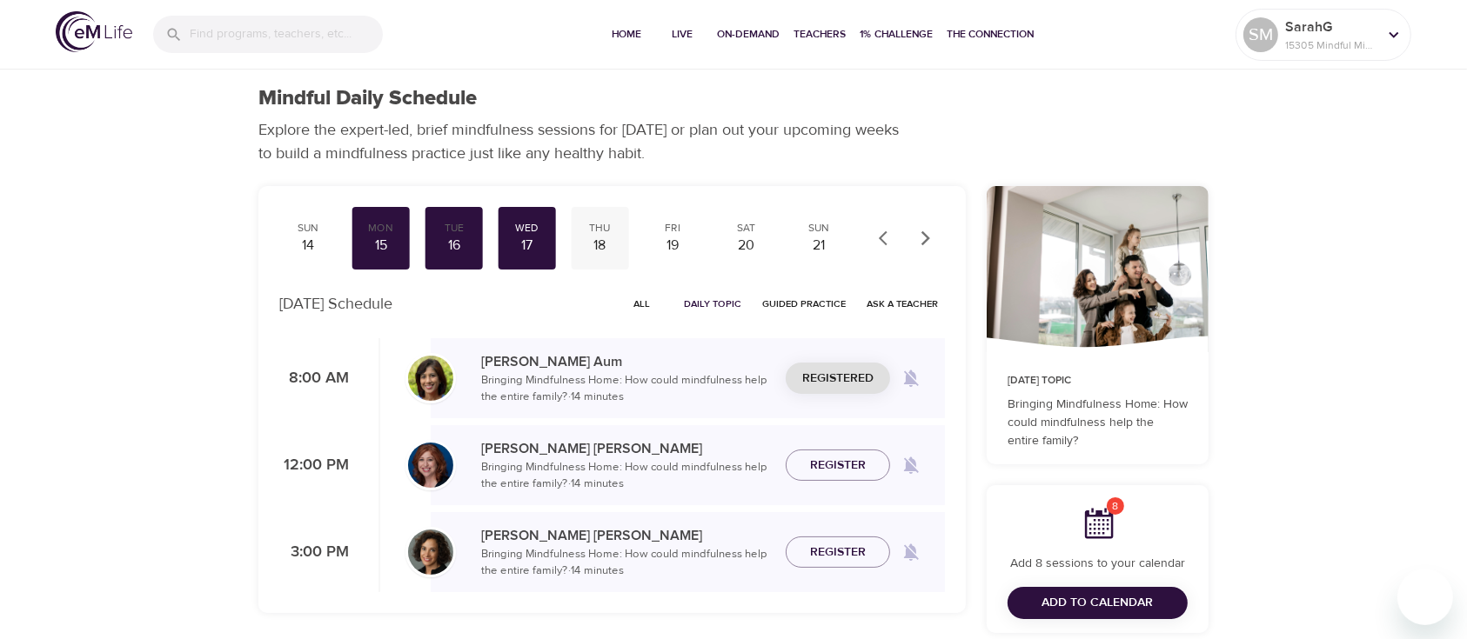
click at [598, 243] on div "18" at bounding box center [599, 246] width 43 height 20
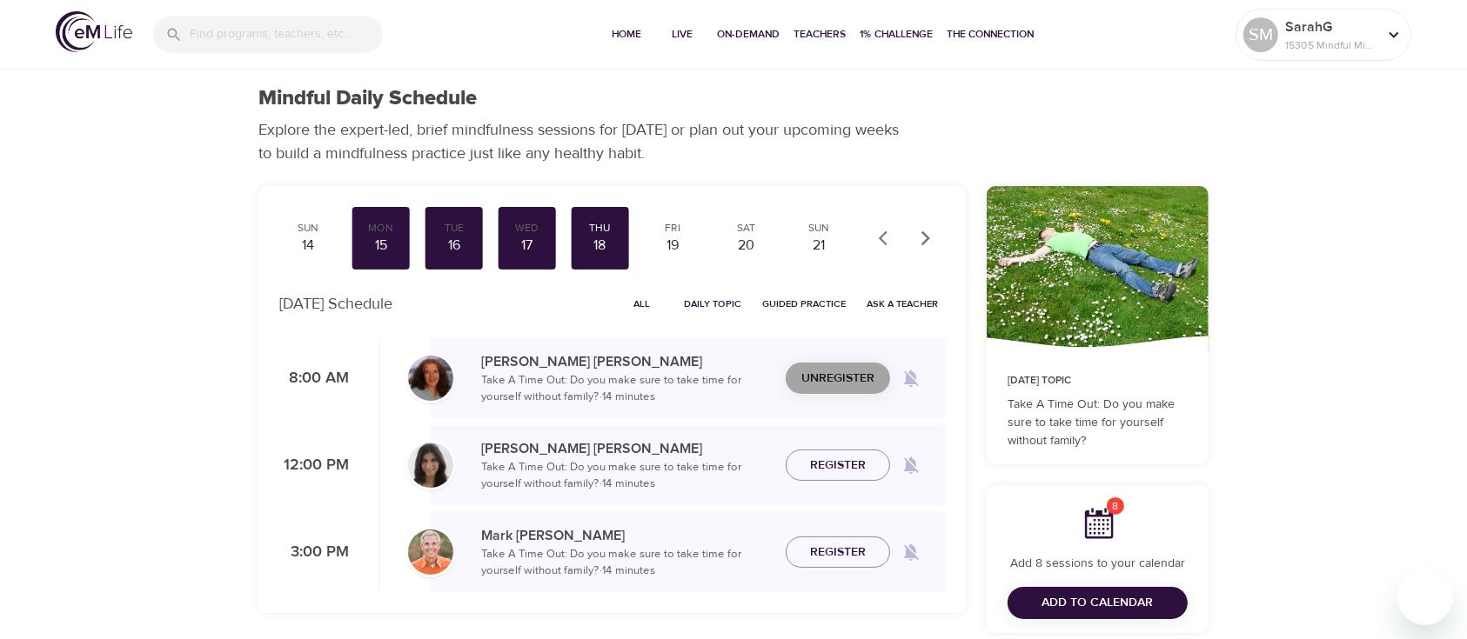
click at [835, 378] on span "Unregister" at bounding box center [837, 379] width 73 height 22
click at [834, 374] on span "Register" at bounding box center [838, 379] width 56 height 22
click at [674, 245] on div "19" at bounding box center [672, 246] width 43 height 20
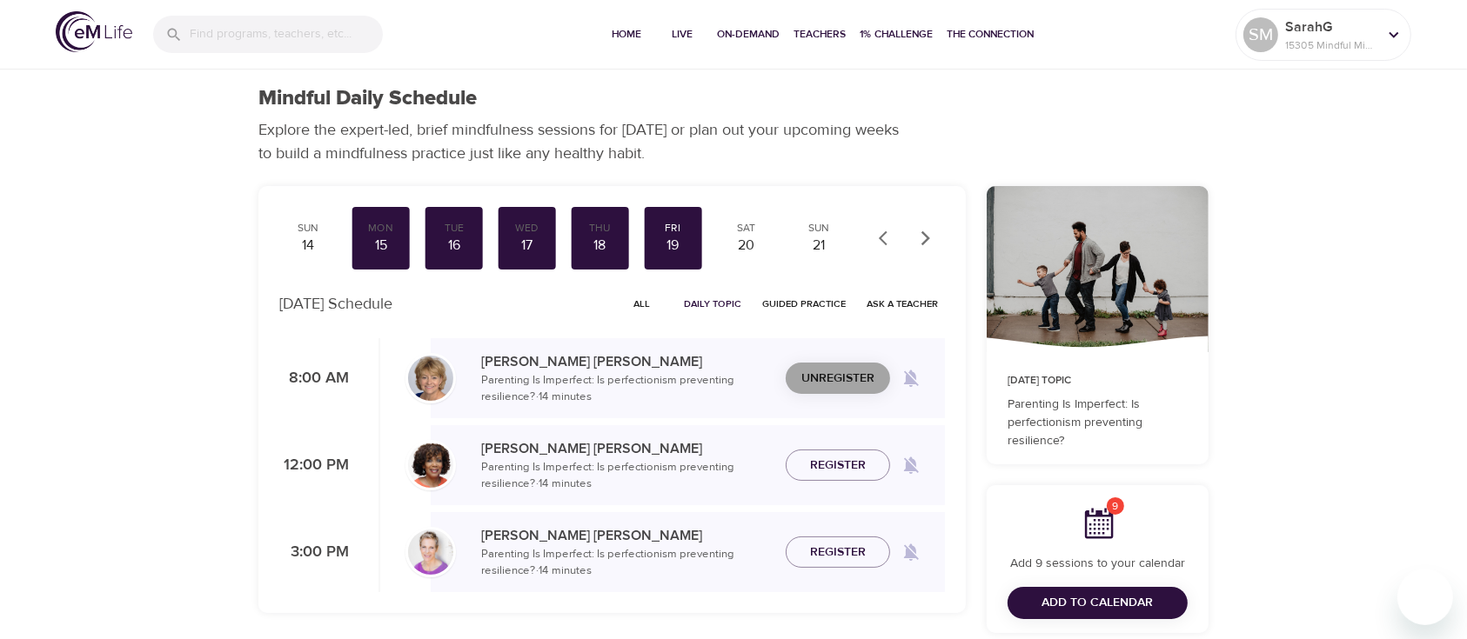
click at [842, 371] on span "Unregister" at bounding box center [837, 379] width 73 height 22
click at [842, 371] on span "Register" at bounding box center [838, 379] width 56 height 22
click at [924, 226] on button "button" at bounding box center [925, 238] width 38 height 38
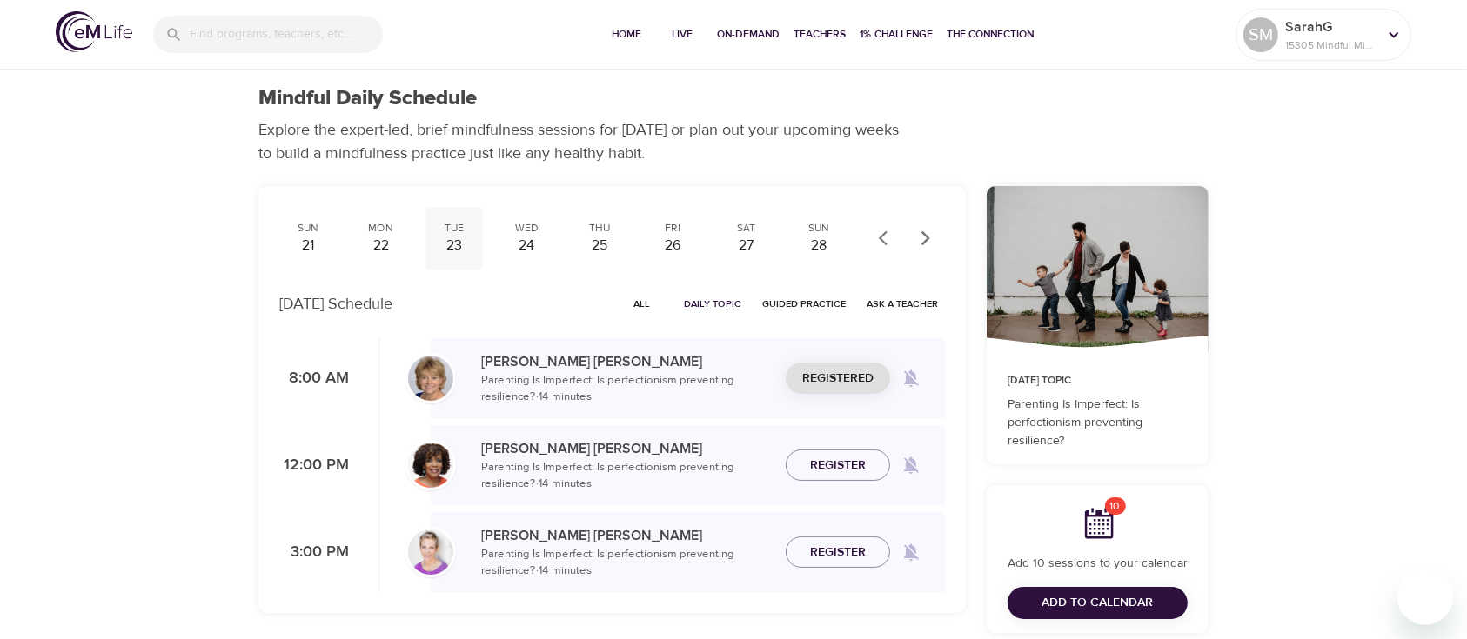
click at [460, 243] on div "23" at bounding box center [453, 246] width 43 height 20
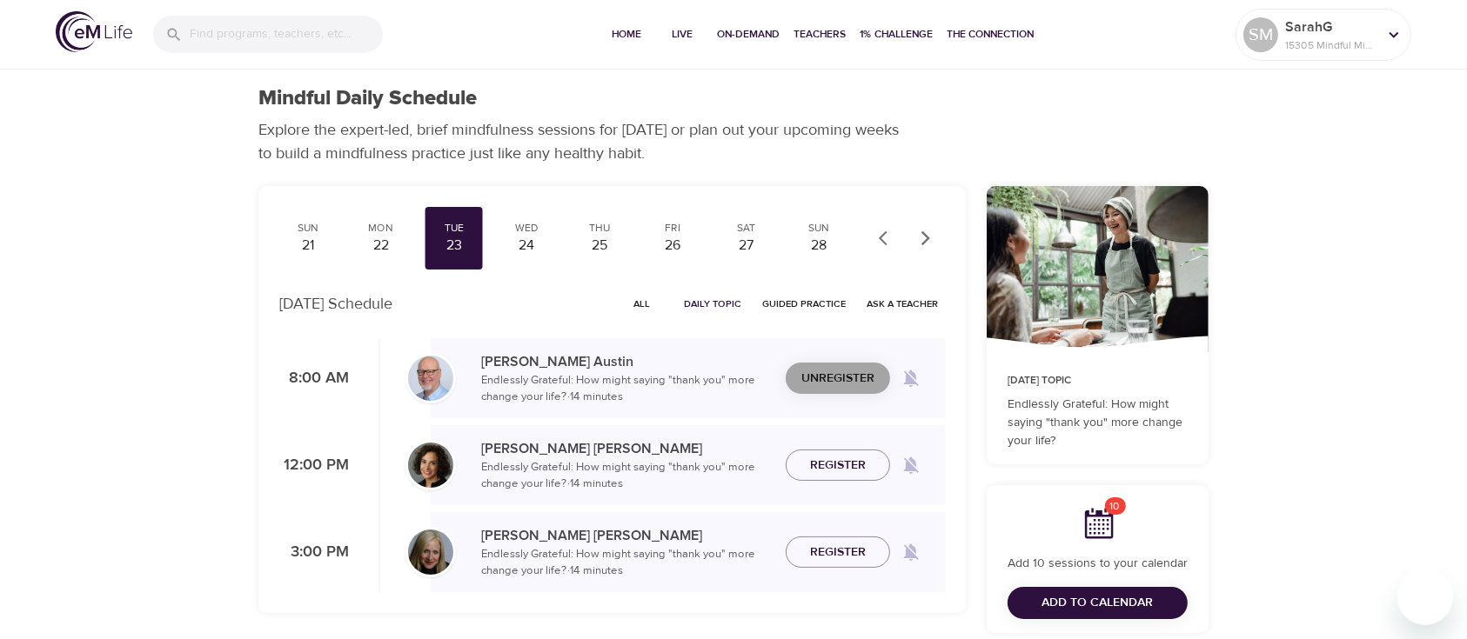
click at [842, 378] on span "Unregister" at bounding box center [837, 379] width 73 height 22
click at [842, 378] on span "Register" at bounding box center [838, 379] width 56 height 22
click at [527, 234] on div "Wed" at bounding box center [526, 228] width 43 height 15
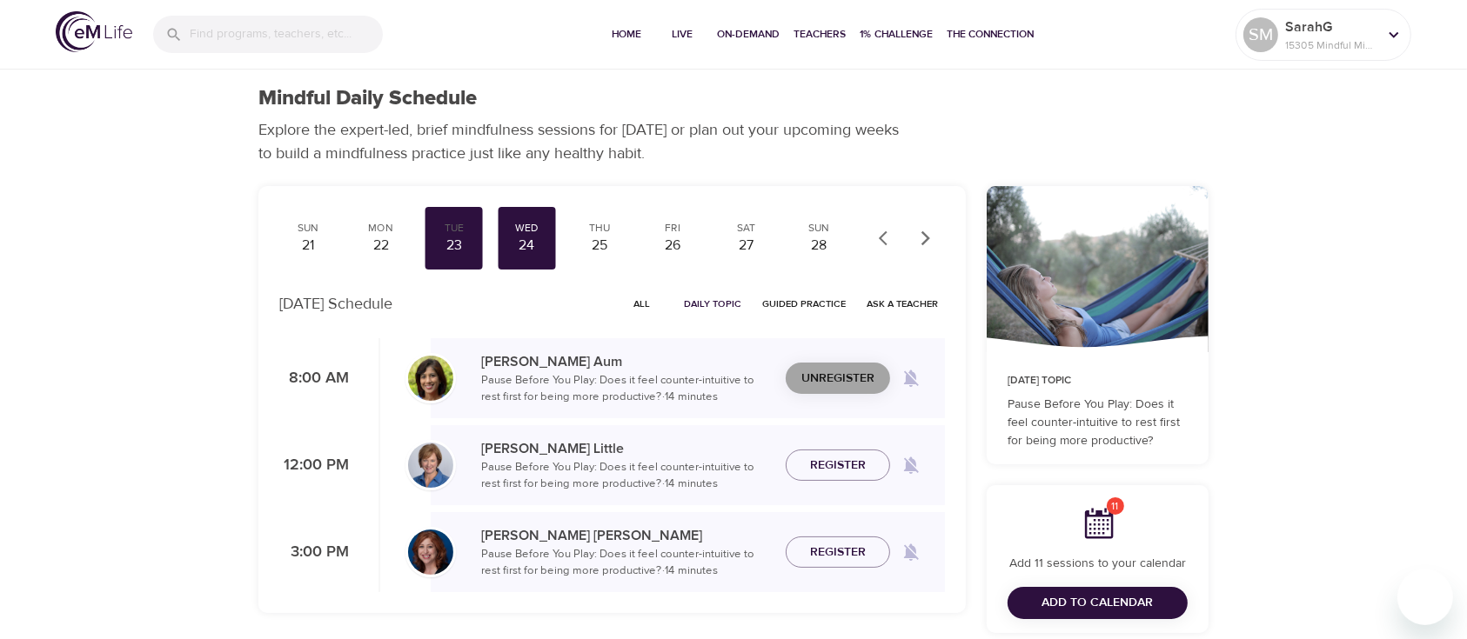
click at [831, 387] on span "Unregister" at bounding box center [837, 379] width 73 height 22
click at [831, 387] on span "Register" at bounding box center [838, 379] width 56 height 22
click at [595, 248] on div "25" at bounding box center [599, 246] width 43 height 20
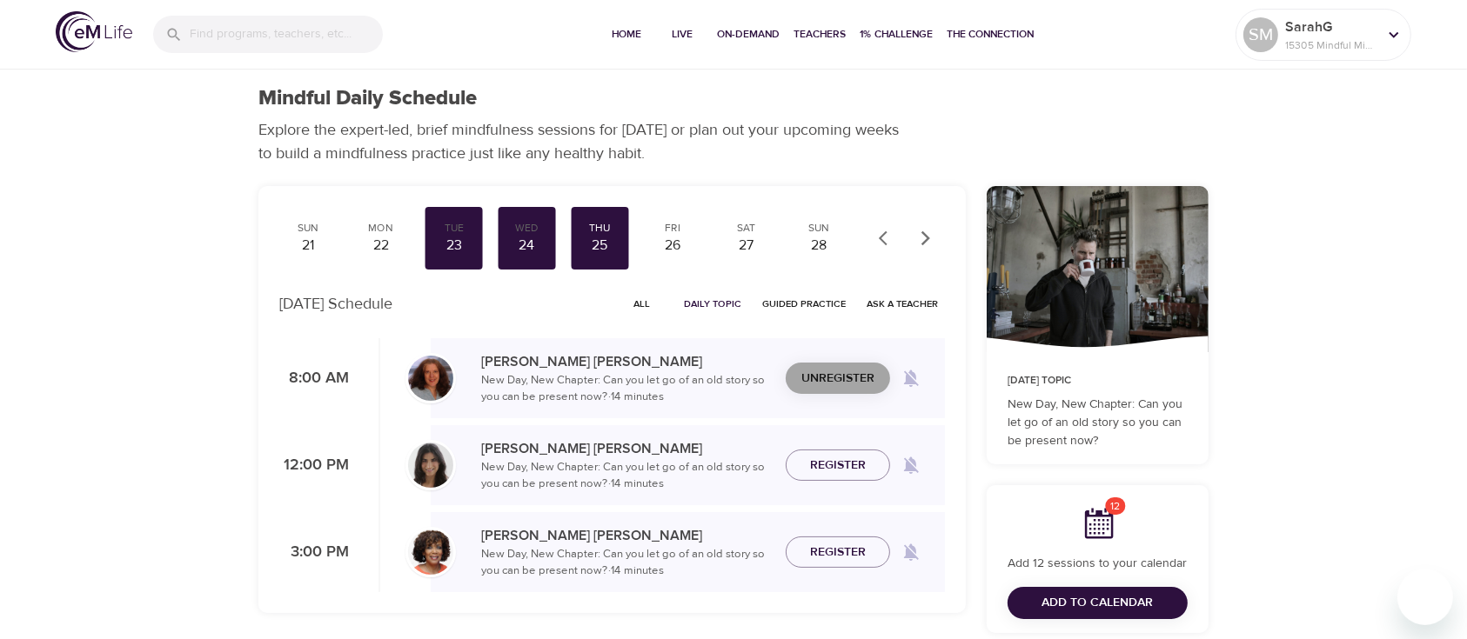
click at [832, 388] on span "Unregister" at bounding box center [837, 379] width 73 height 22
click at [832, 386] on span "Register" at bounding box center [838, 379] width 56 height 22
click at [663, 237] on div "26" at bounding box center [672, 246] width 43 height 20
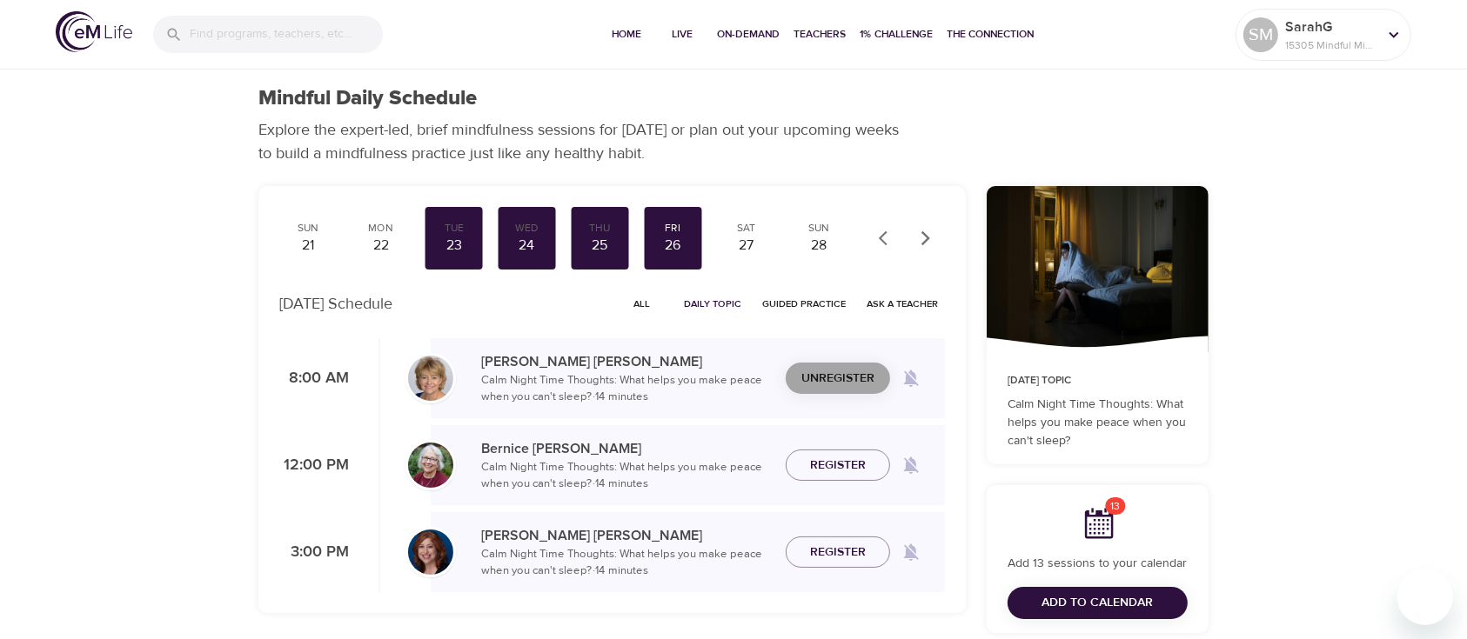
click at [833, 370] on span "Unregister" at bounding box center [837, 379] width 73 height 22
click at [845, 380] on span "Register" at bounding box center [838, 379] width 56 height 22
click at [926, 231] on icon "button" at bounding box center [925, 238] width 17 height 17
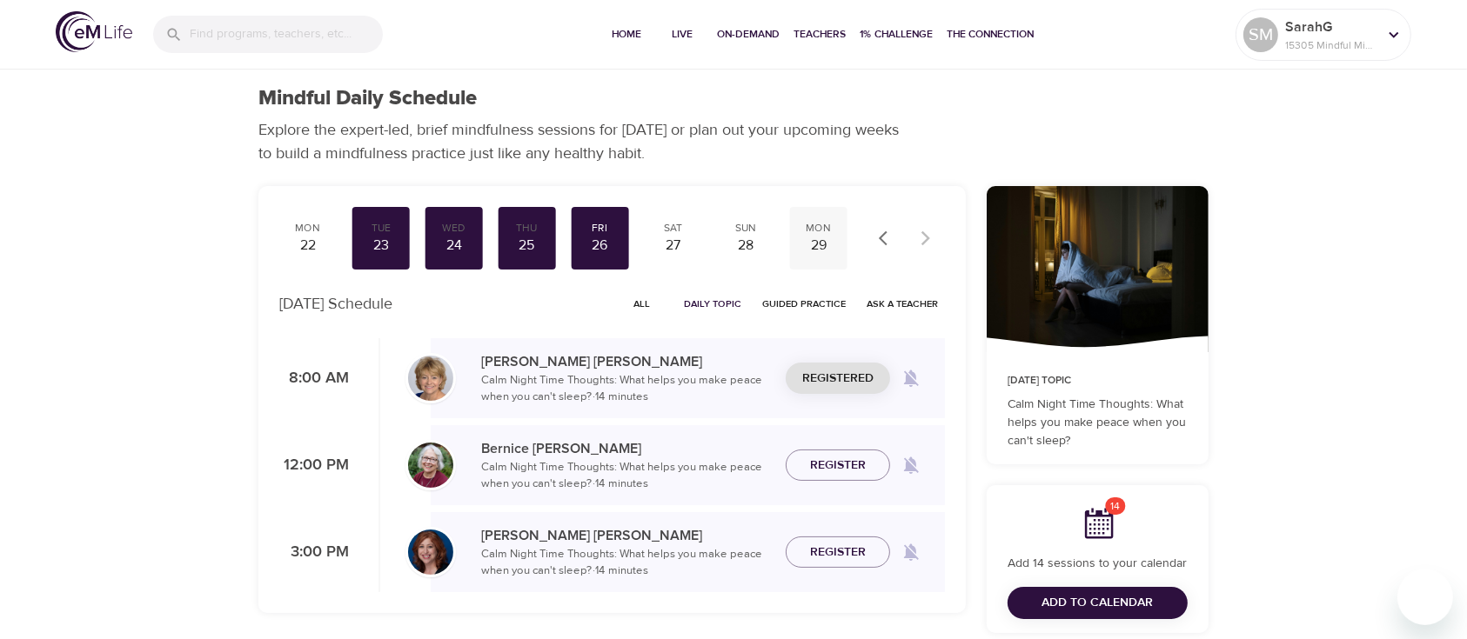
click at [812, 237] on div "29" at bounding box center [818, 246] width 43 height 20
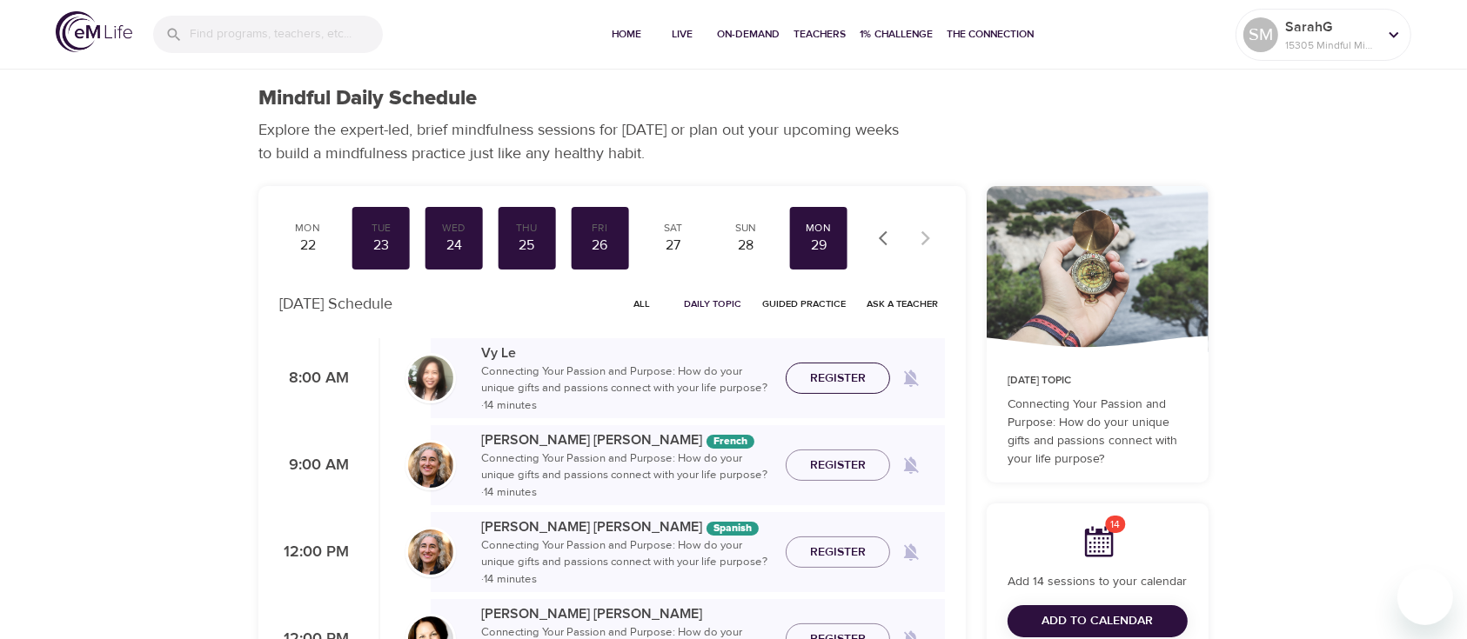
click at [842, 378] on span "Register" at bounding box center [838, 379] width 56 height 22
click at [1105, 619] on span "Add to Calendar" at bounding box center [1097, 622] width 111 height 22
